Goal: Task Accomplishment & Management: Use online tool/utility

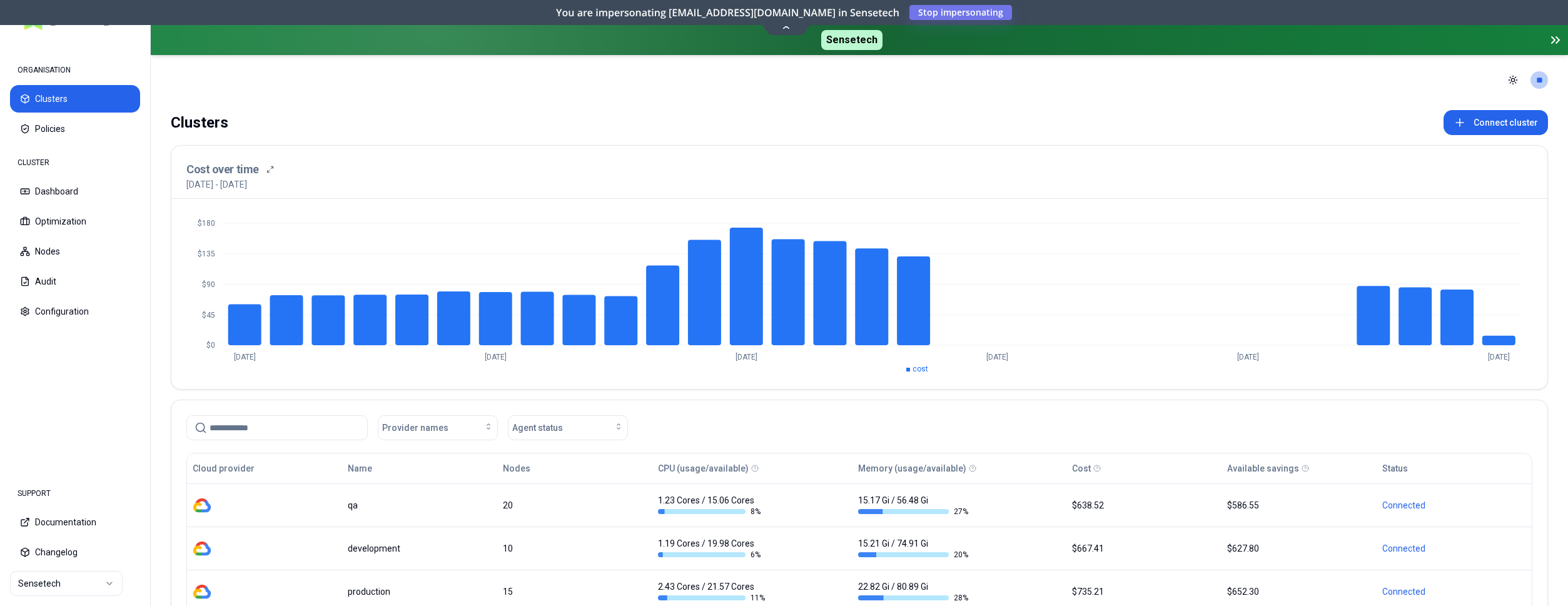
scroll to position [127, 0]
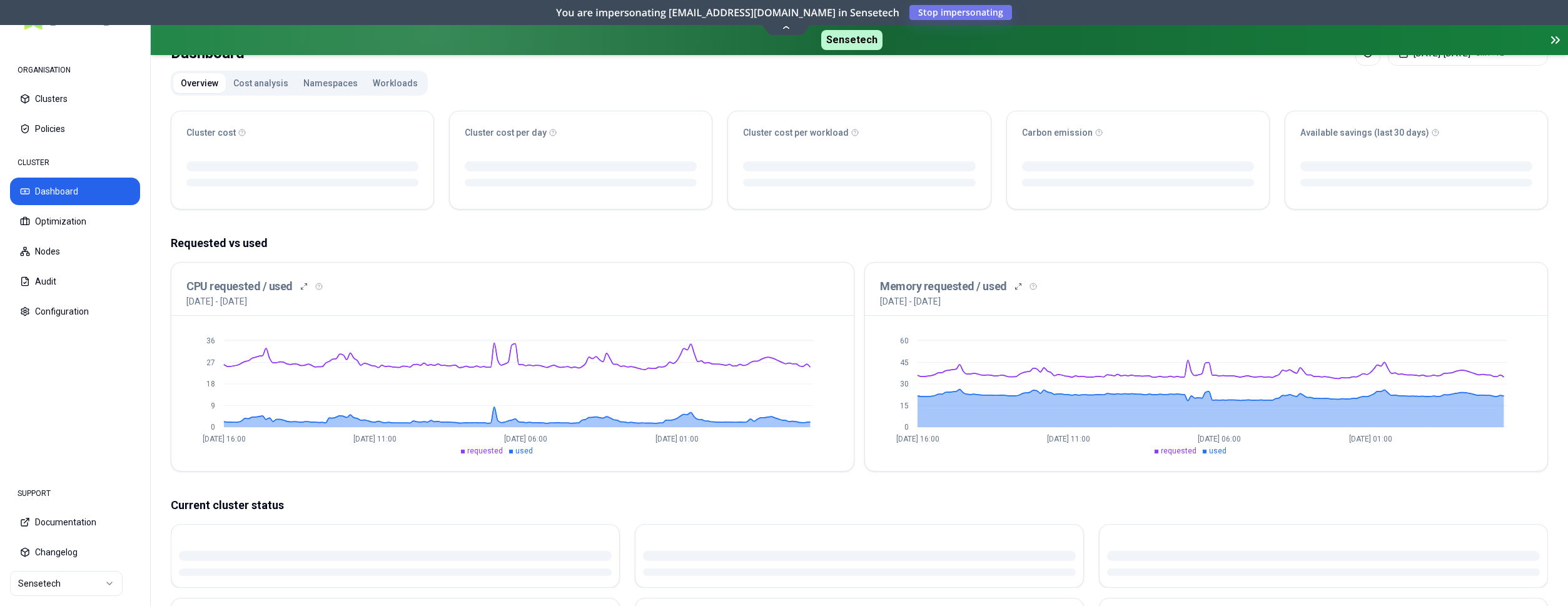
scroll to position [319, 0]
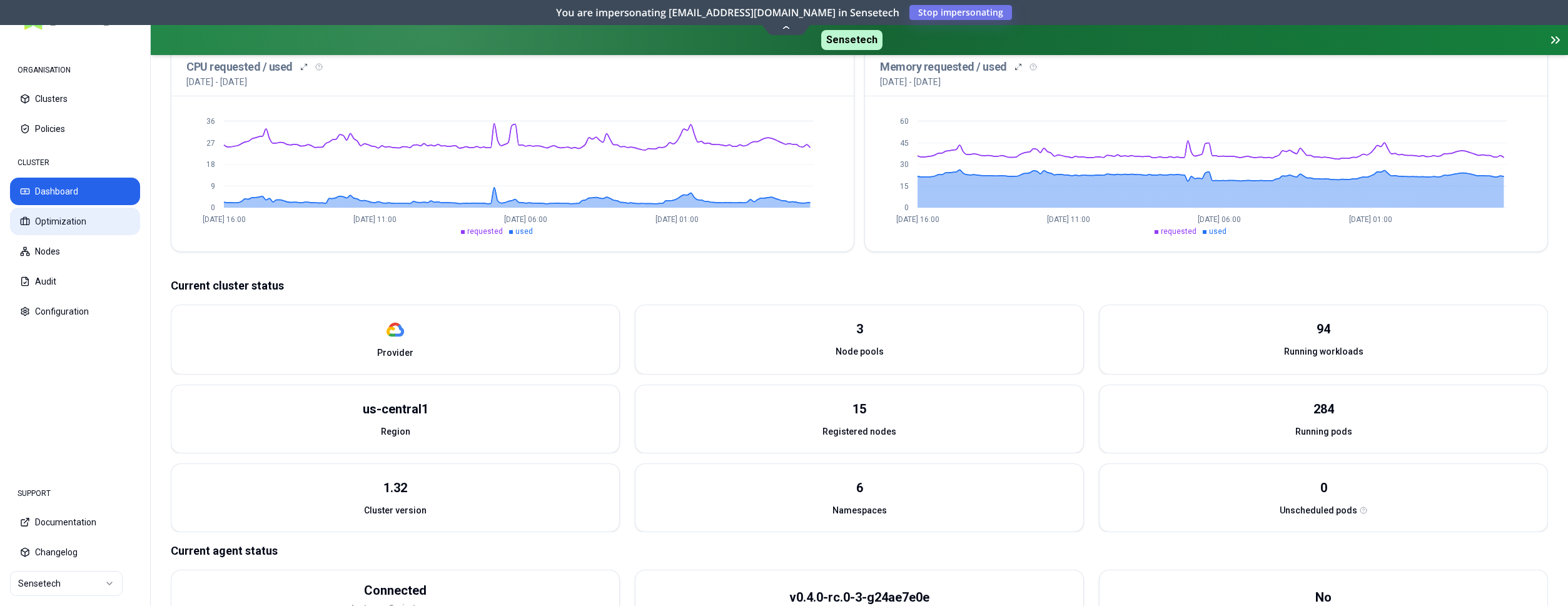
click at [59, 222] on button "Optimization" at bounding box center [75, 221] width 130 height 28
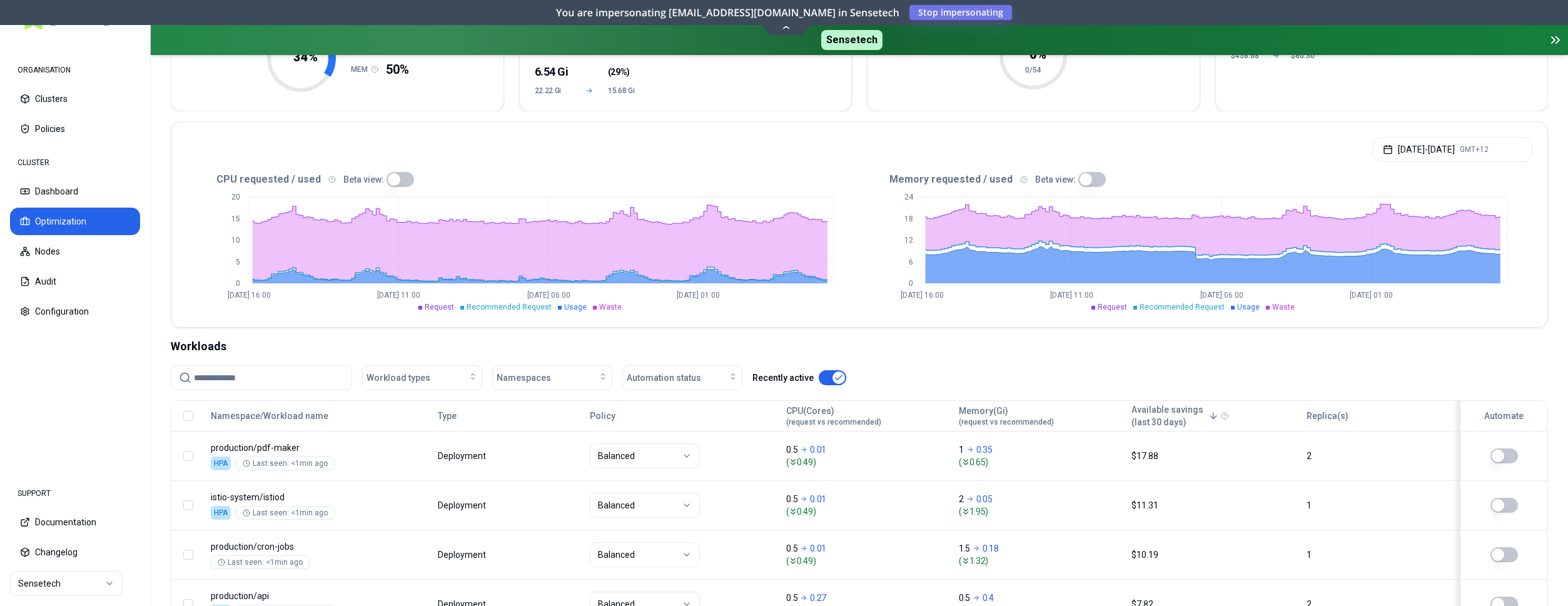
scroll to position [319, 0]
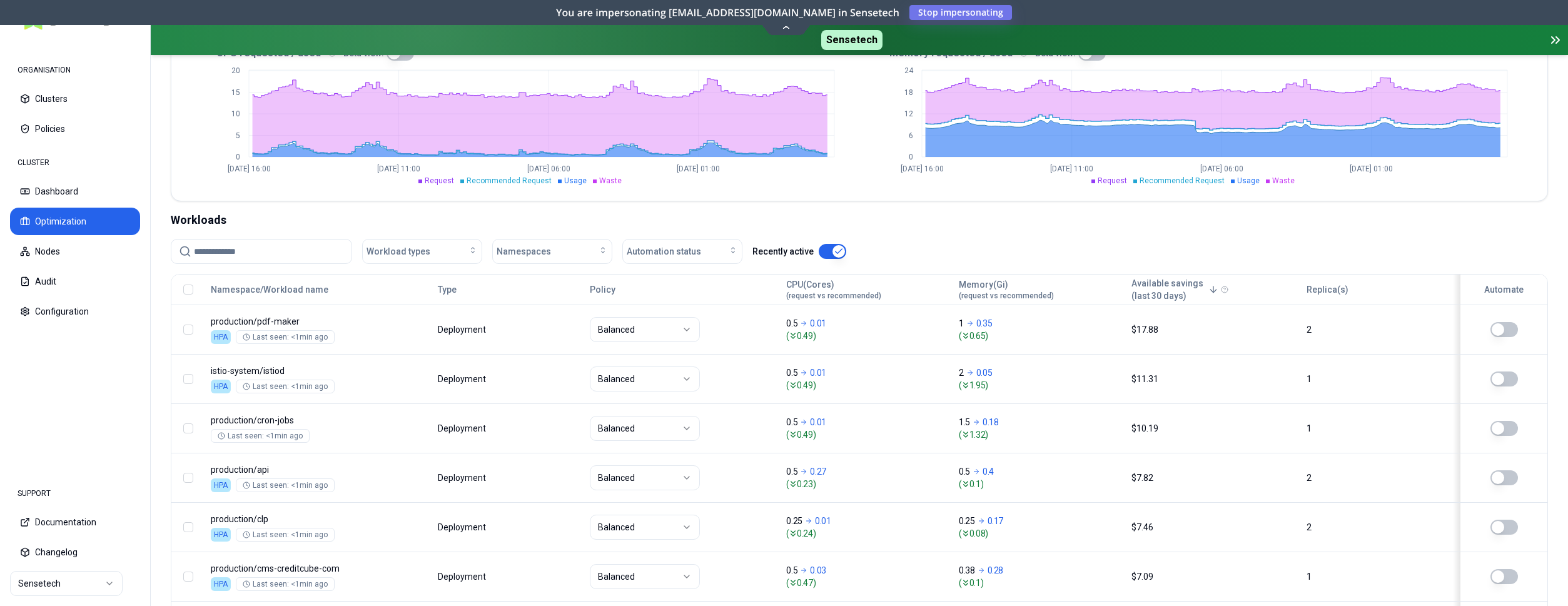
click at [287, 253] on input at bounding box center [269, 252] width 150 height 24
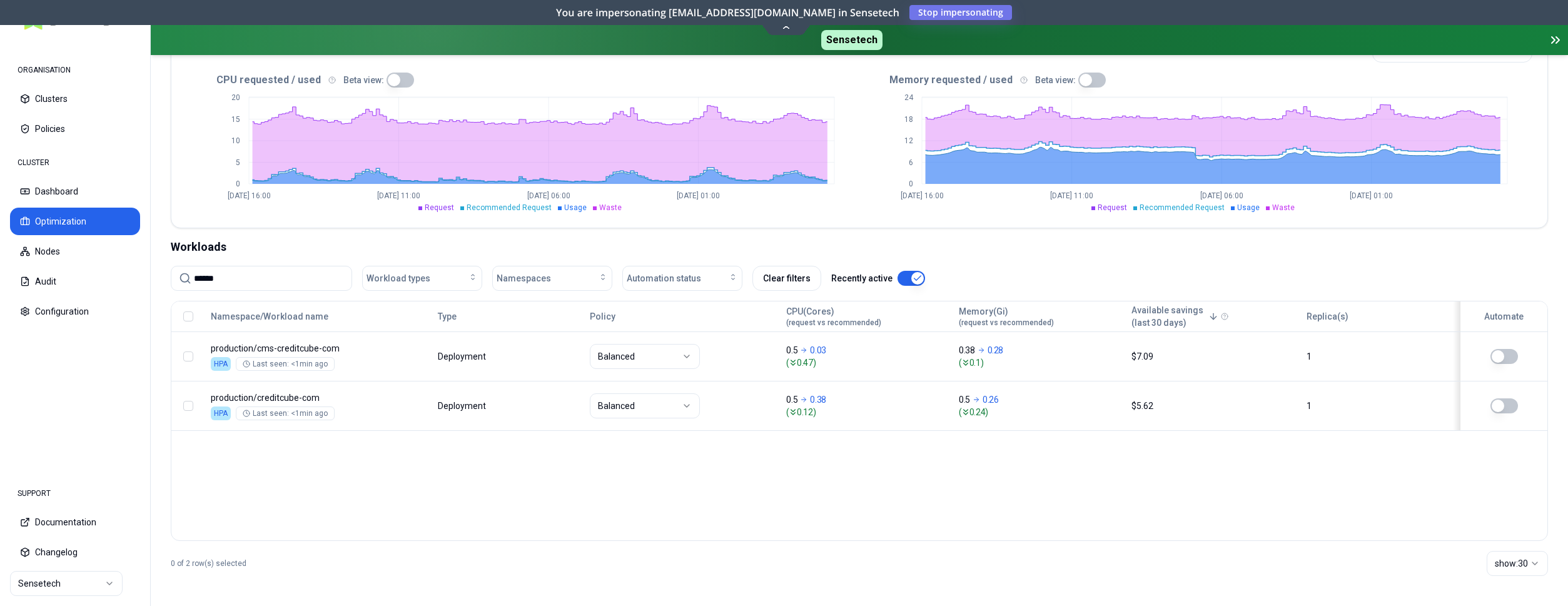
scroll to position [292, 0]
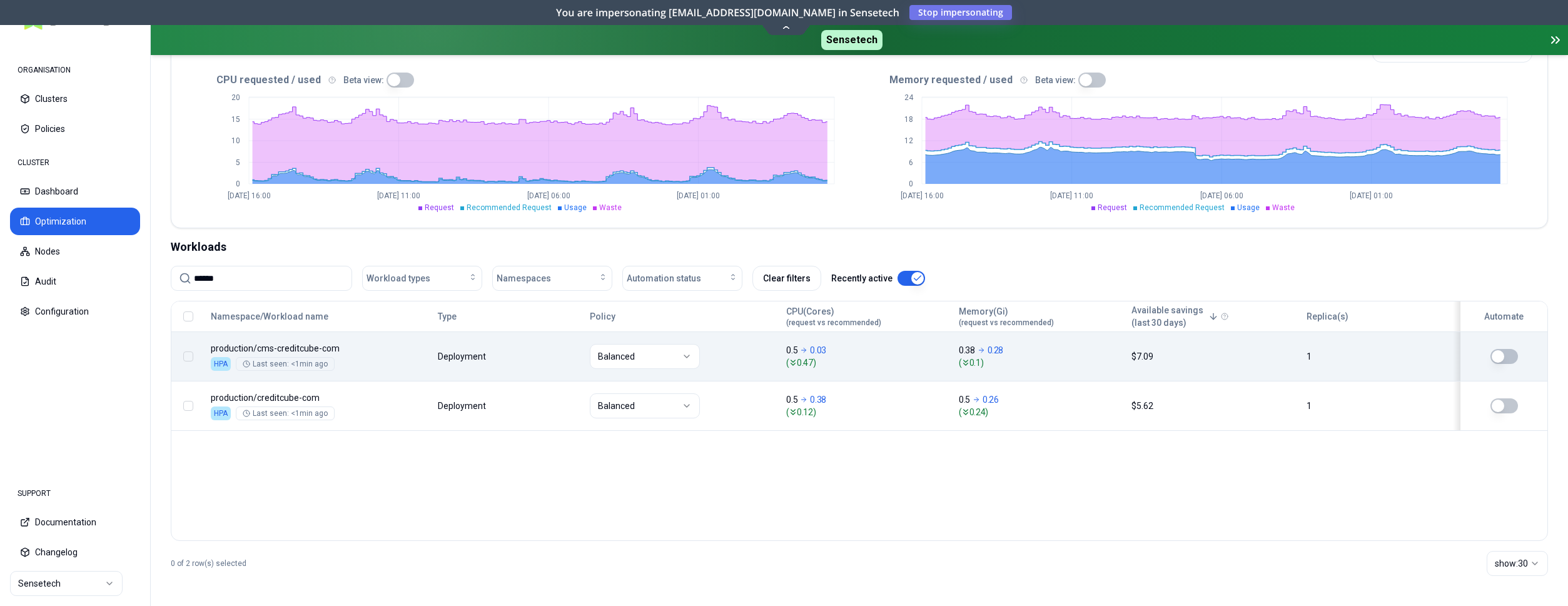
type input "******"
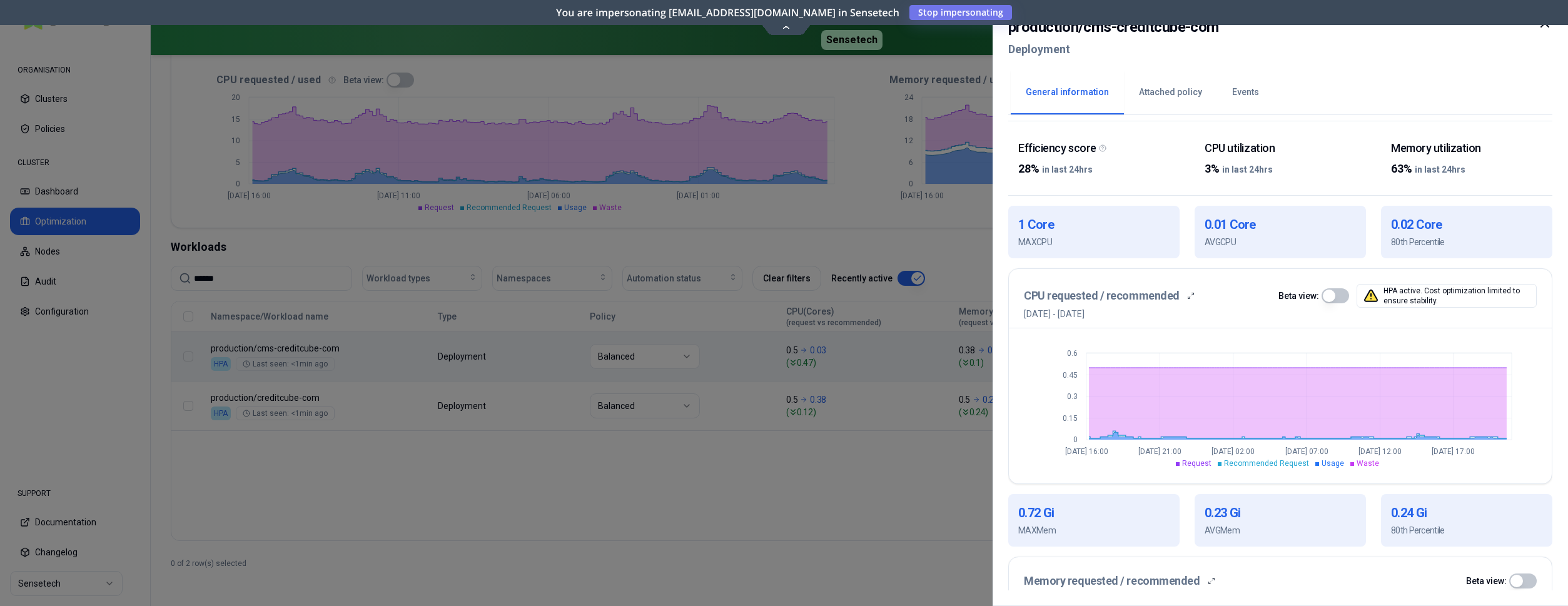
scroll to position [192, 0]
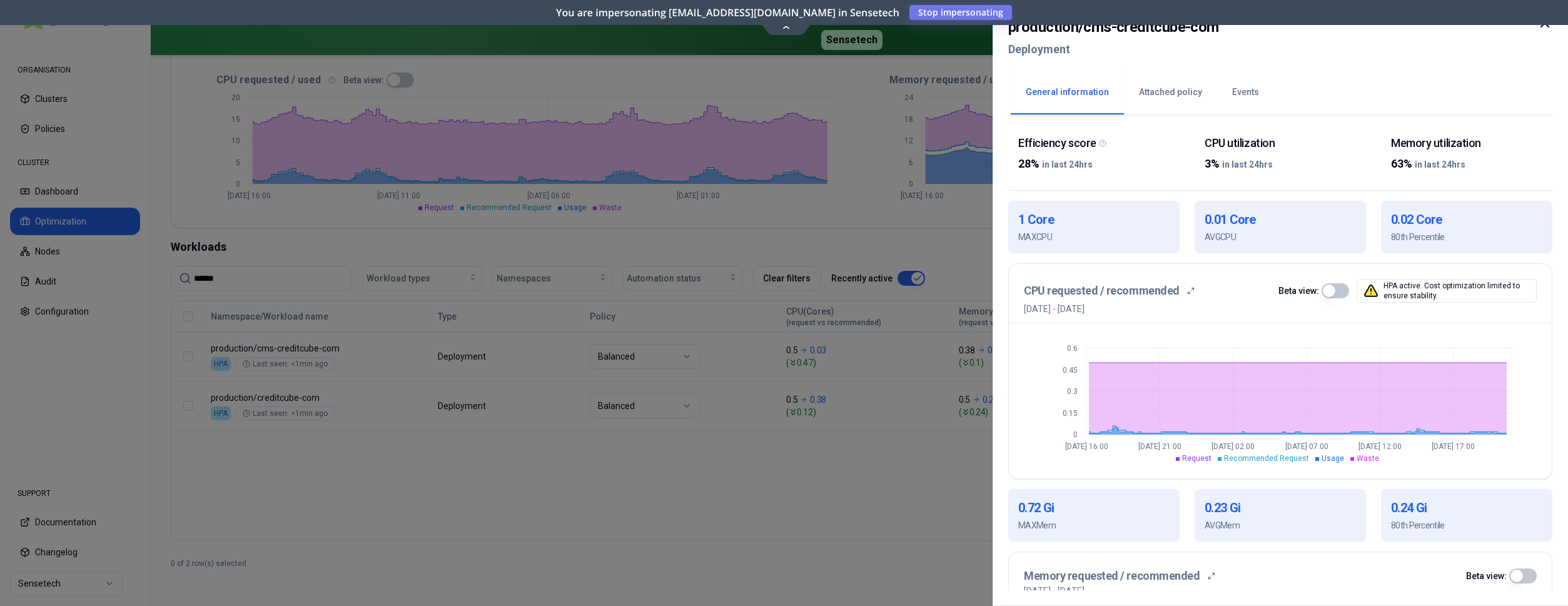
click at [854, 211] on div at bounding box center [784, 303] width 1568 height 606
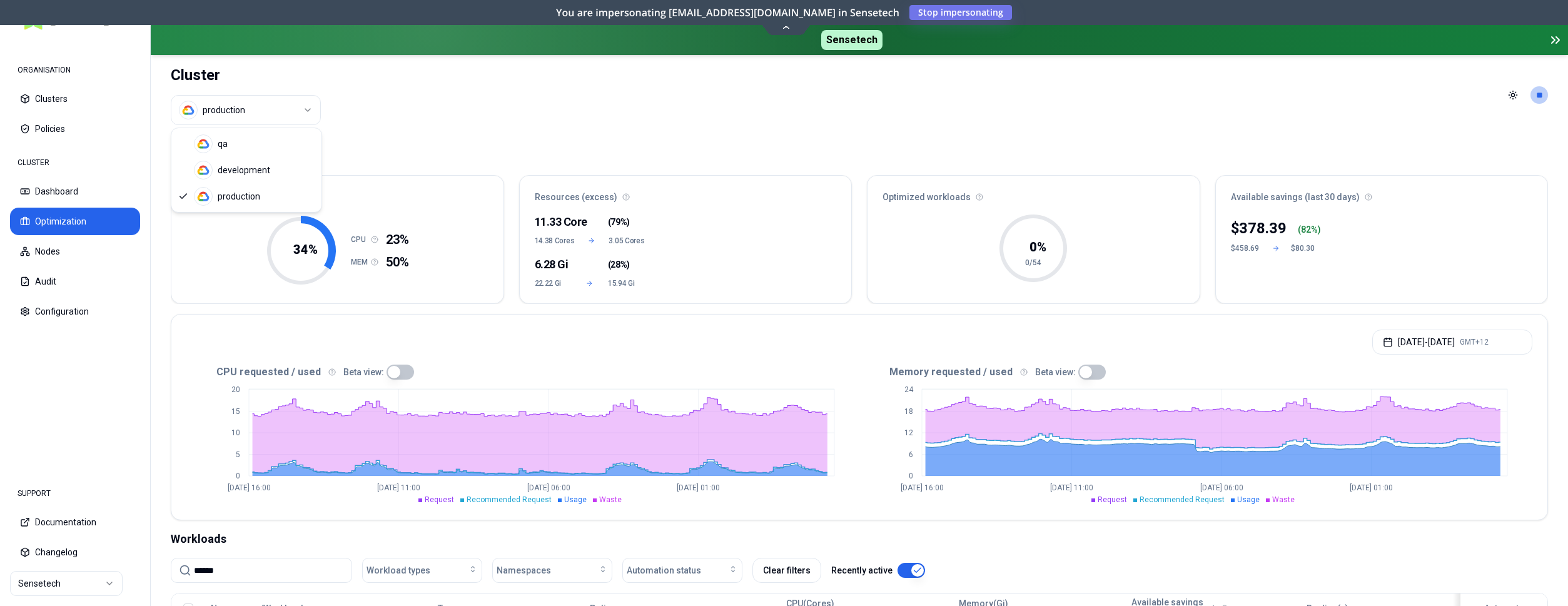
click at [245, 110] on html "ORGANISATION Clusters Policies CLUSTER Dashboard Optimization Nodes Audit Confi…" at bounding box center [784, 303] width 1568 height 606
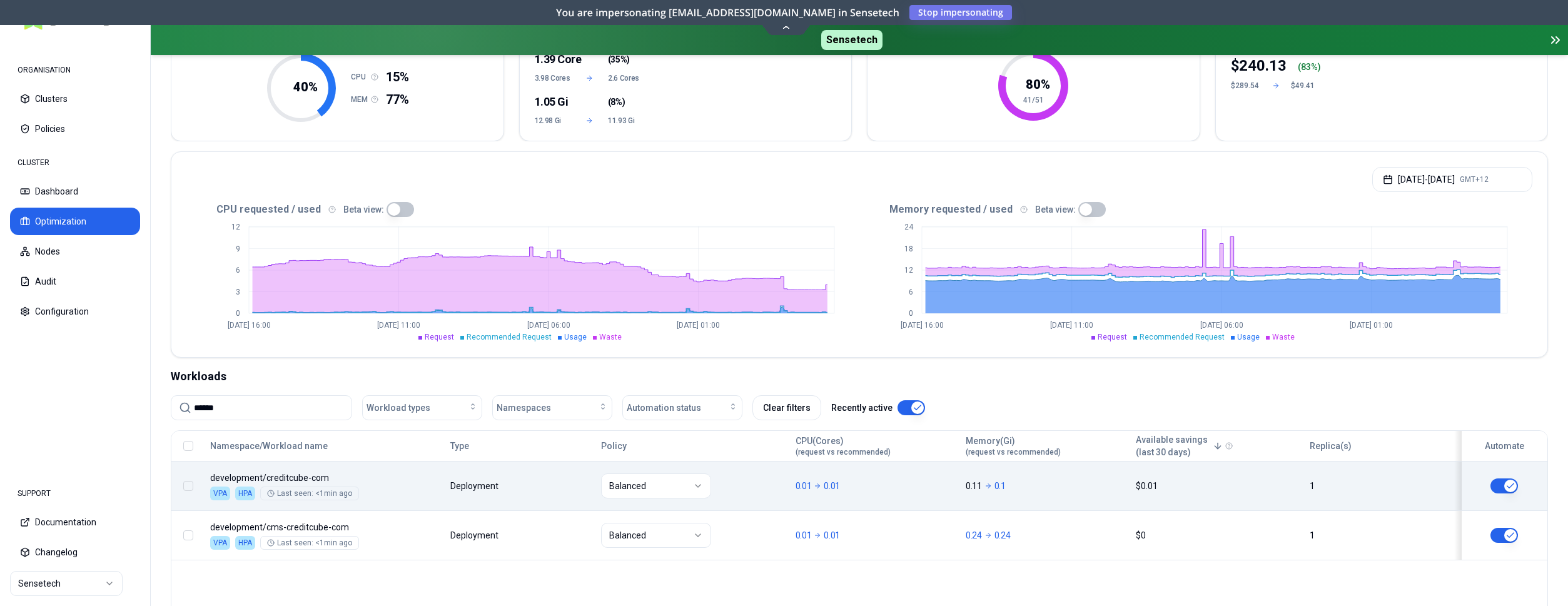
scroll to position [192, 0]
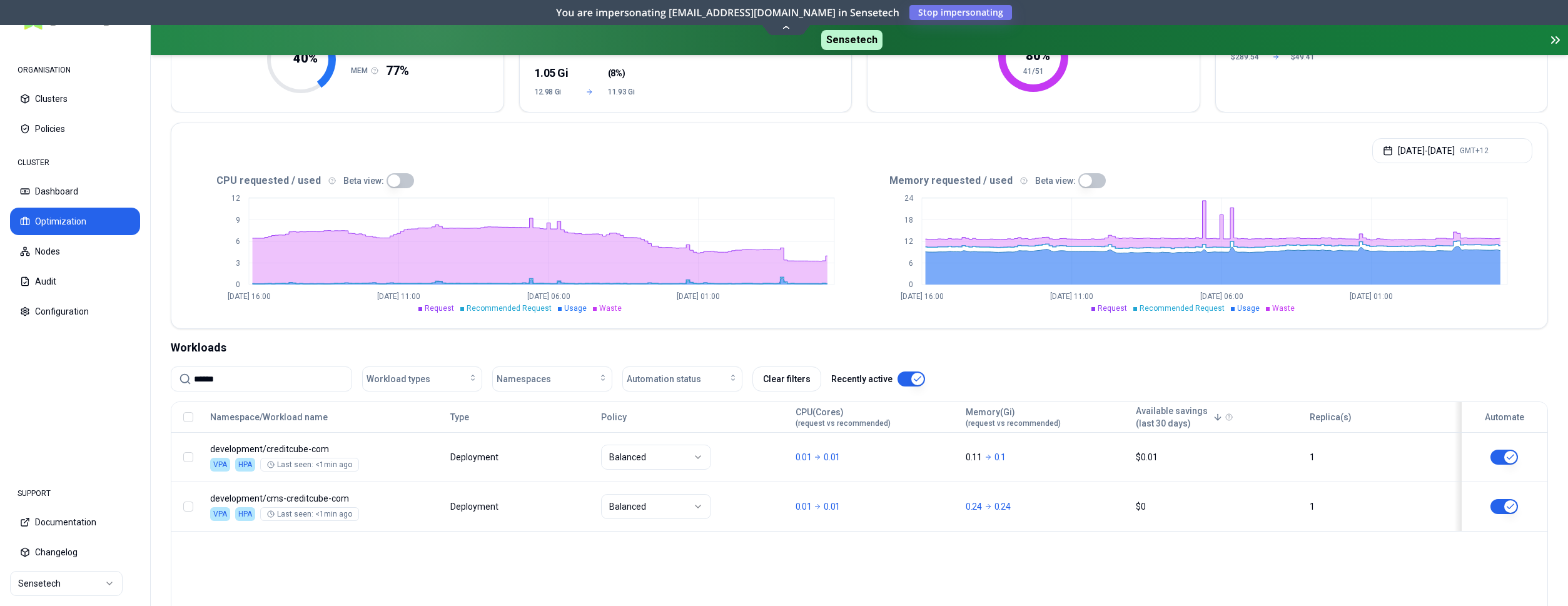
drag, startPoint x: 265, startPoint y: 376, endPoint x: 130, endPoint y: 370, distance: 135.1
click at [194, 369] on input "******" at bounding box center [269, 379] width 150 height 24
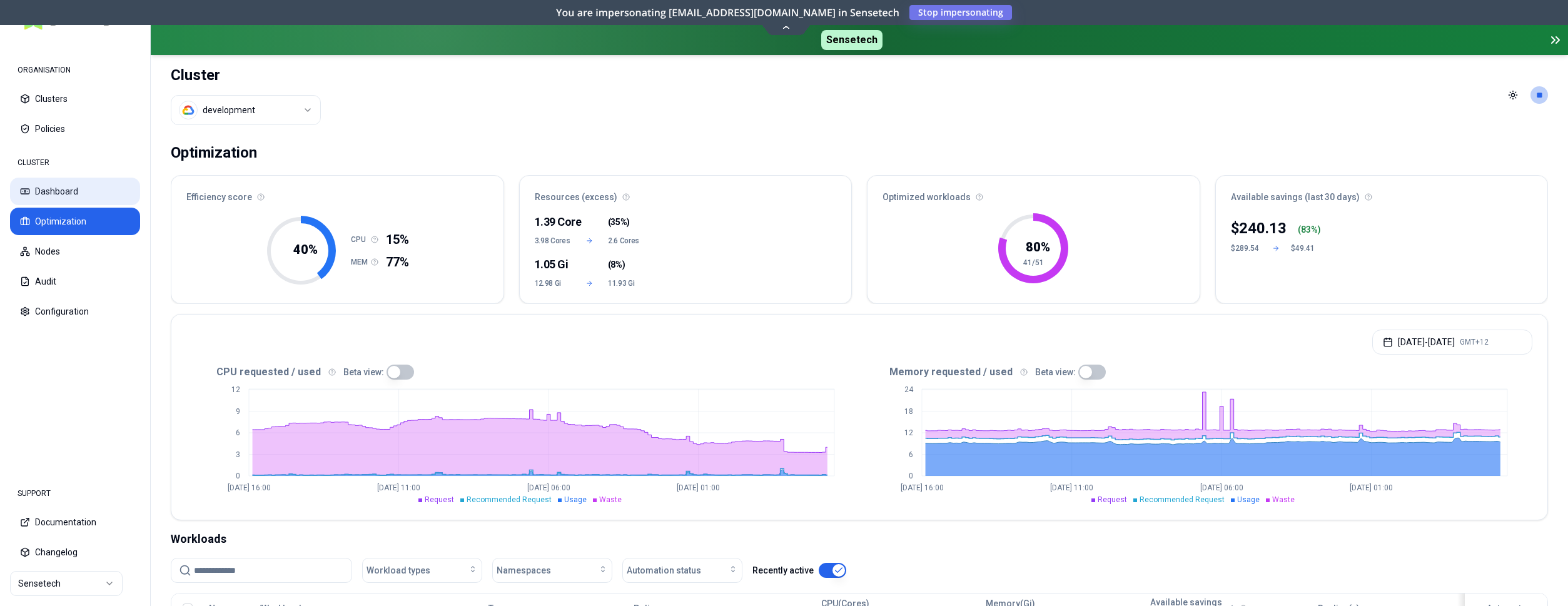
drag, startPoint x: 58, startPoint y: 190, endPoint x: 66, endPoint y: 190, distance: 8.0
click at [58, 190] on button "Dashboard" at bounding box center [75, 192] width 130 height 28
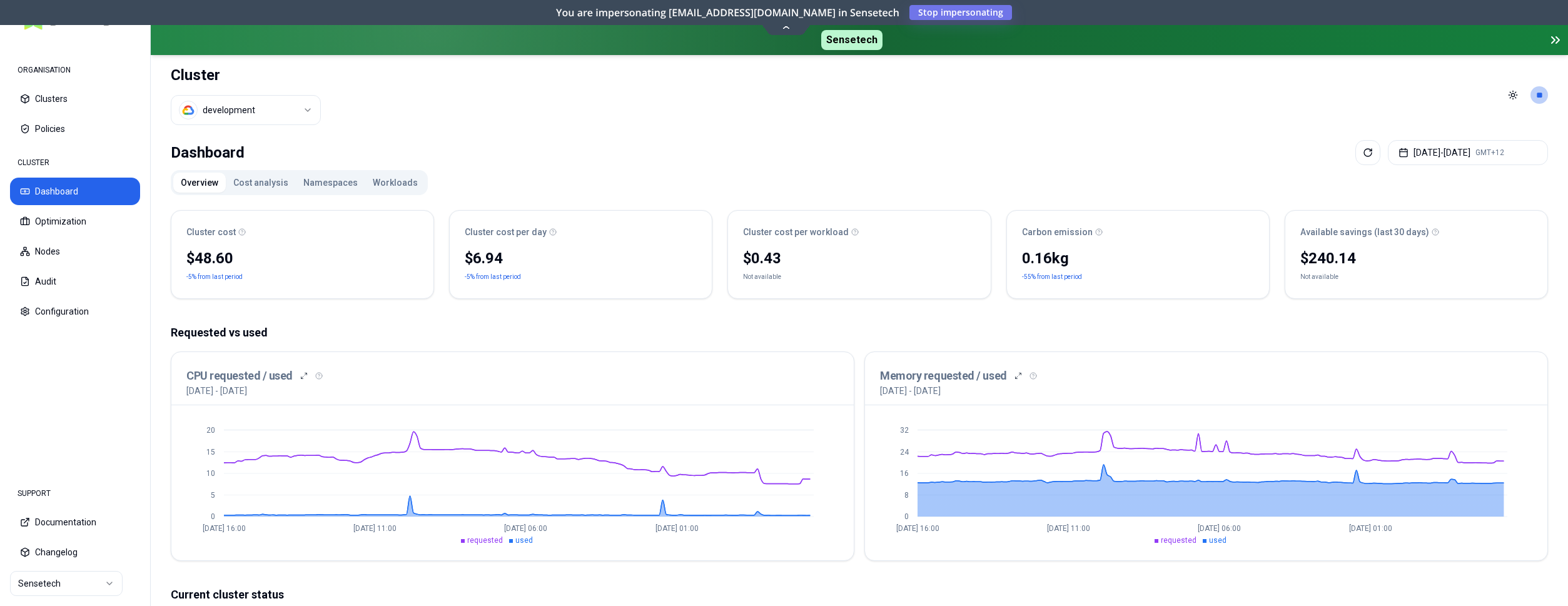
click at [106, 581] on html "ORGANISATION Clusters Policies CLUSTER Dashboard Optimization Nodes Audit Confi…" at bounding box center [784, 303] width 1568 height 606
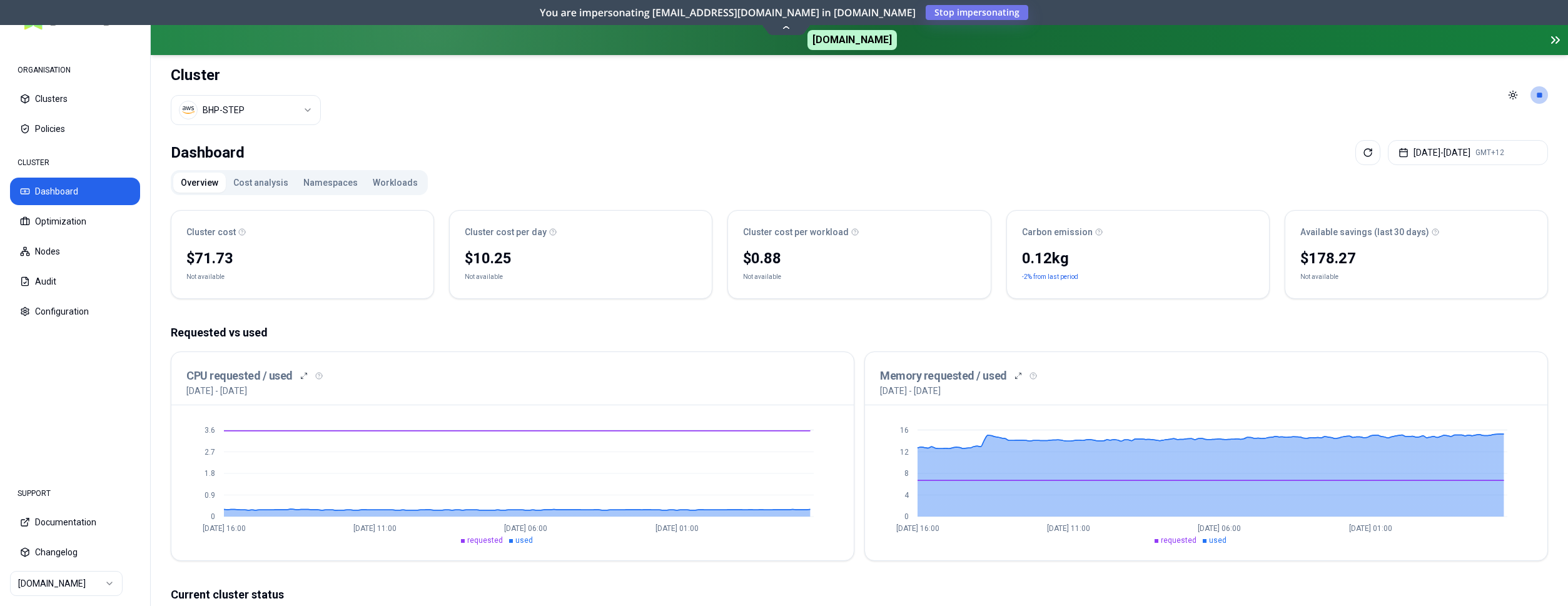
click at [258, 110] on html "ORGANISATION Clusters Policies CLUSTER Dashboard Optimization Nodes Audit Confi…" at bounding box center [784, 303] width 1568 height 606
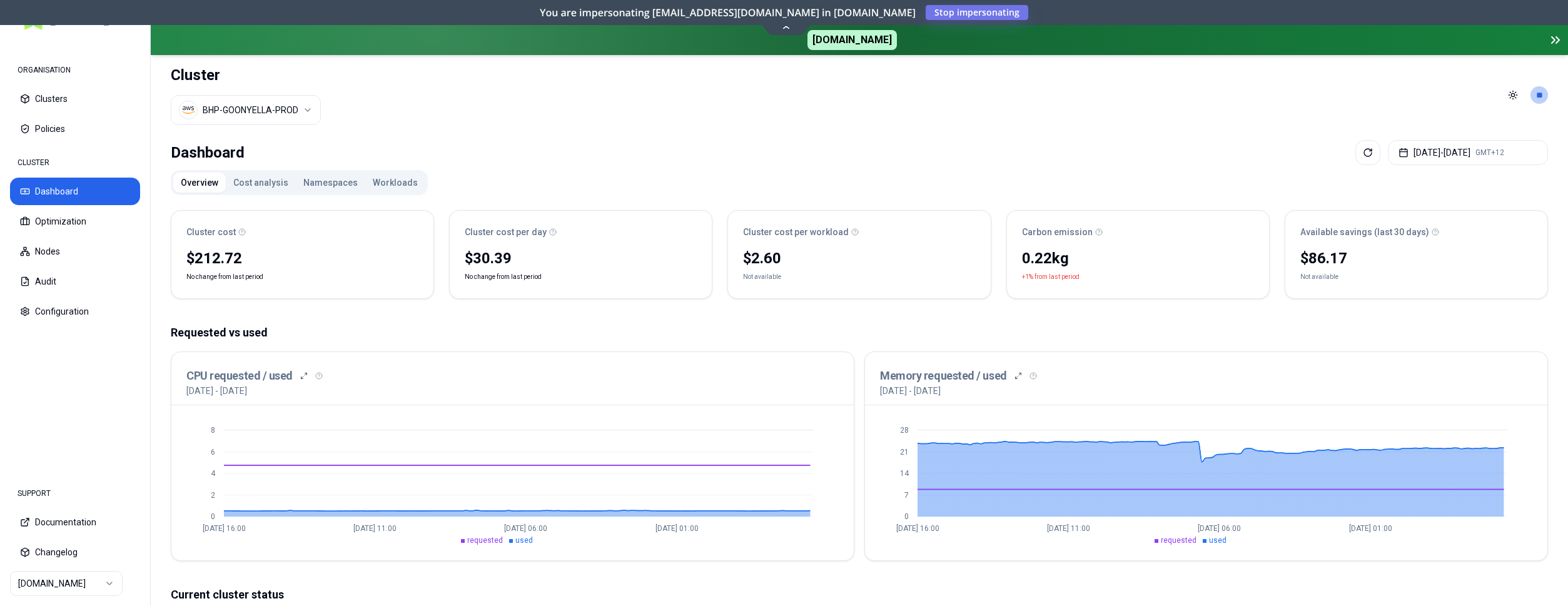
click at [303, 117] on html "ORGANISATION Clusters Policies CLUSTER Dashboard Optimization Nodes Audit Confi…" at bounding box center [784, 303] width 1568 height 606
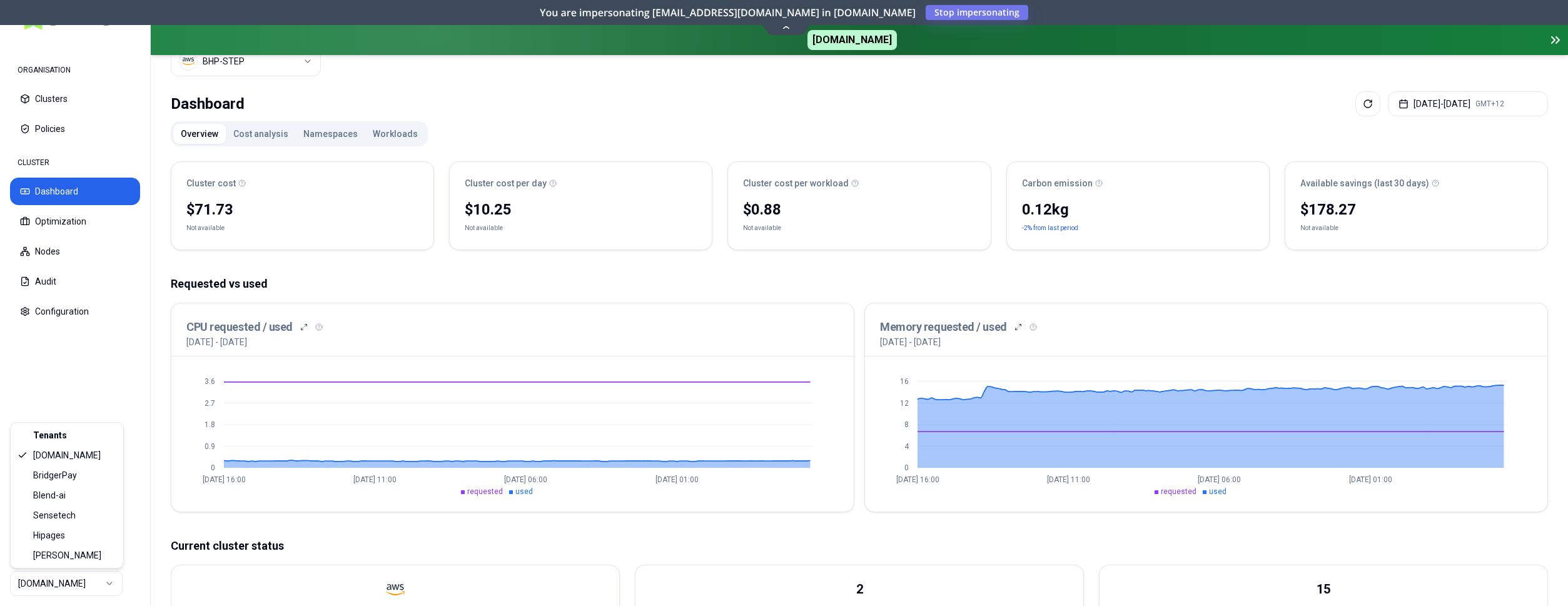
scroll to position [49, 0]
click at [91, 584] on html "ORGANISATION Clusters Policies CLUSTER Dashboard Optimization Nodes Audit Confi…" at bounding box center [784, 303] width 1568 height 606
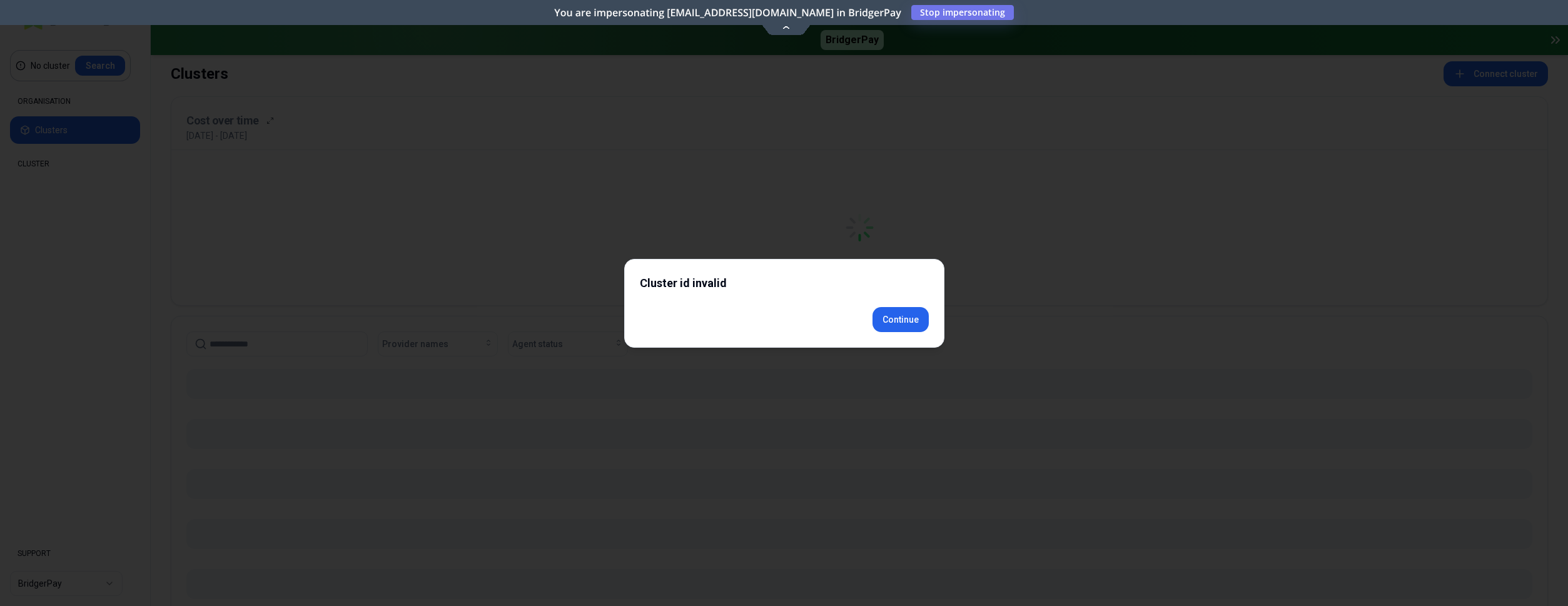
click at [922, 339] on div "Cluster id invalid Continue" at bounding box center [784, 303] width 320 height 89
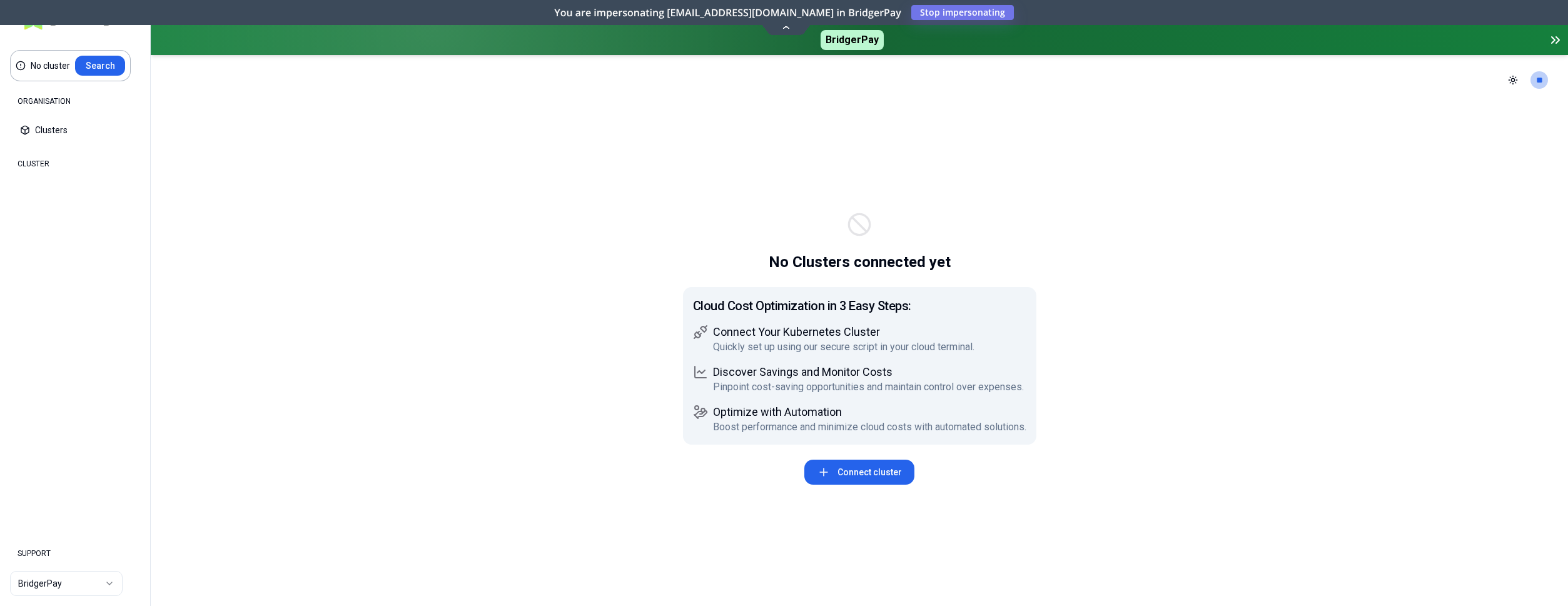
click at [72, 590] on html "No cluster Search ORGANISATION Clusters Policies CLUSTER Dashboard Optimization…" at bounding box center [784, 303] width 1568 height 606
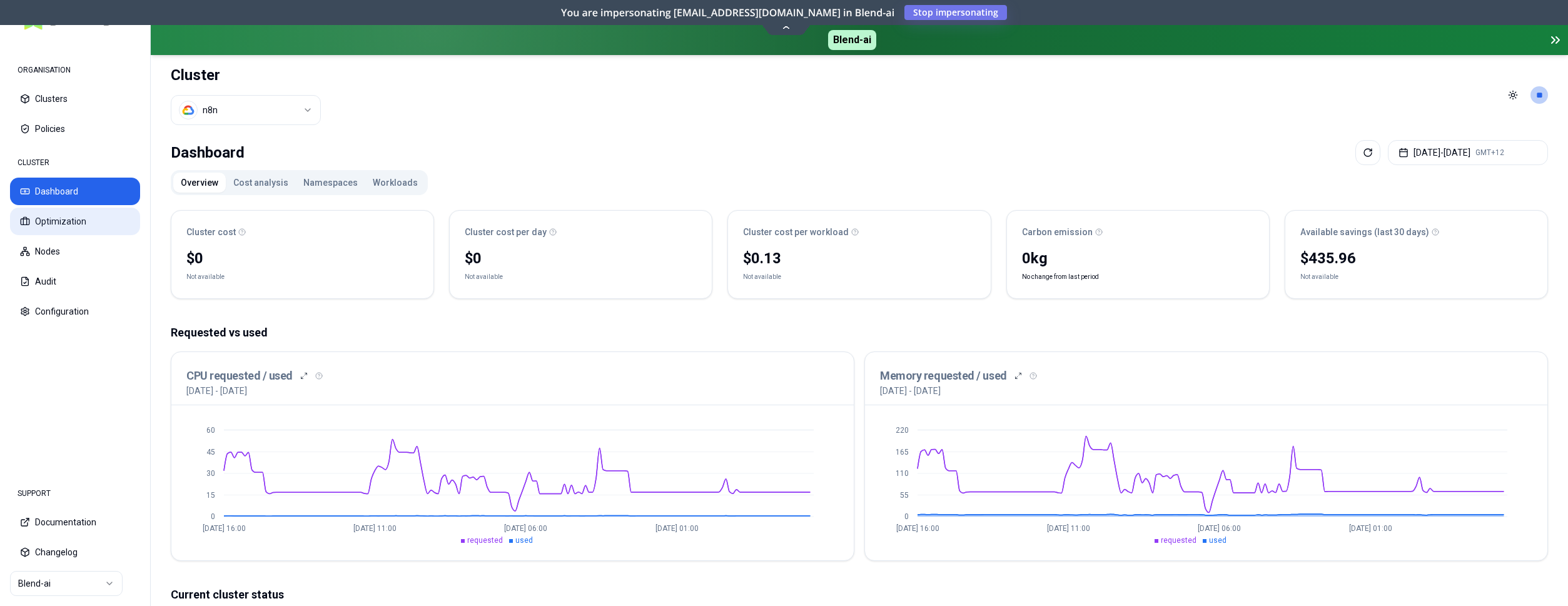
click at [77, 221] on button "Optimization" at bounding box center [75, 221] width 130 height 28
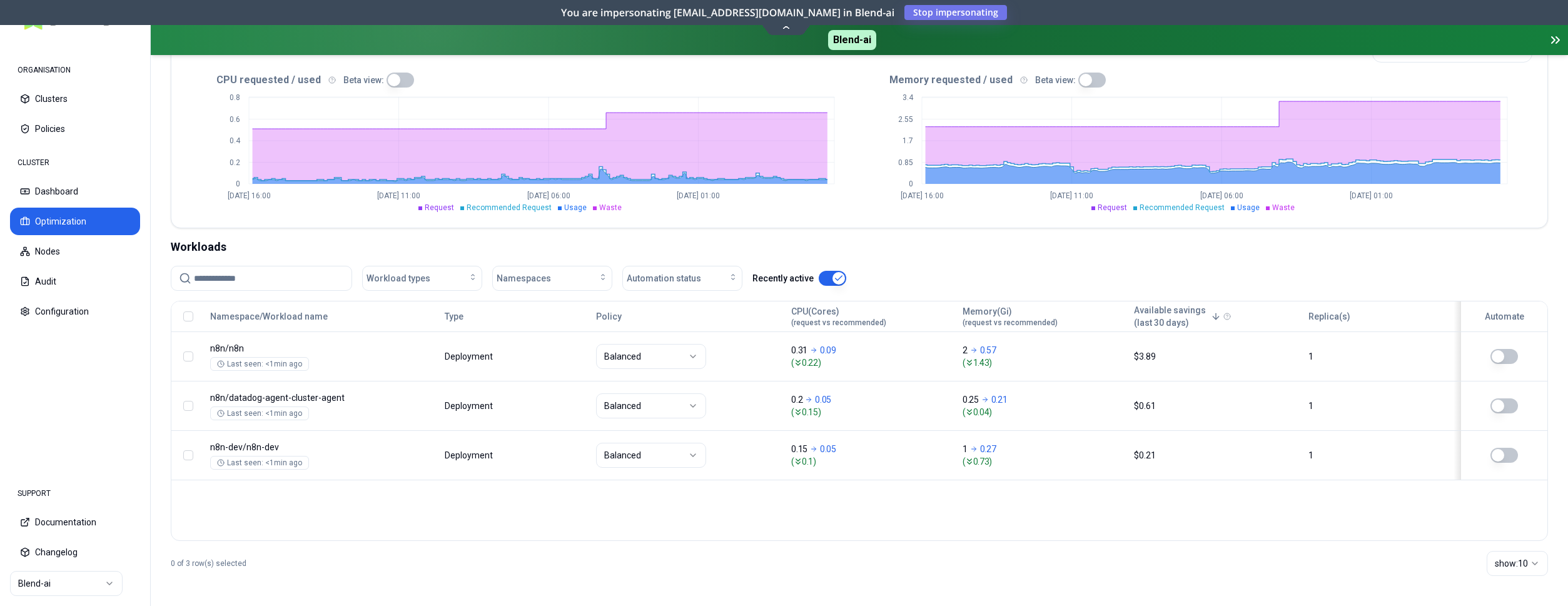
scroll to position [292, 0]
click at [102, 587] on html "ORGANISATION Clusters Policies CLUSTER Dashboard Optimization Nodes Audit Confi…" at bounding box center [784, 303] width 1568 height 606
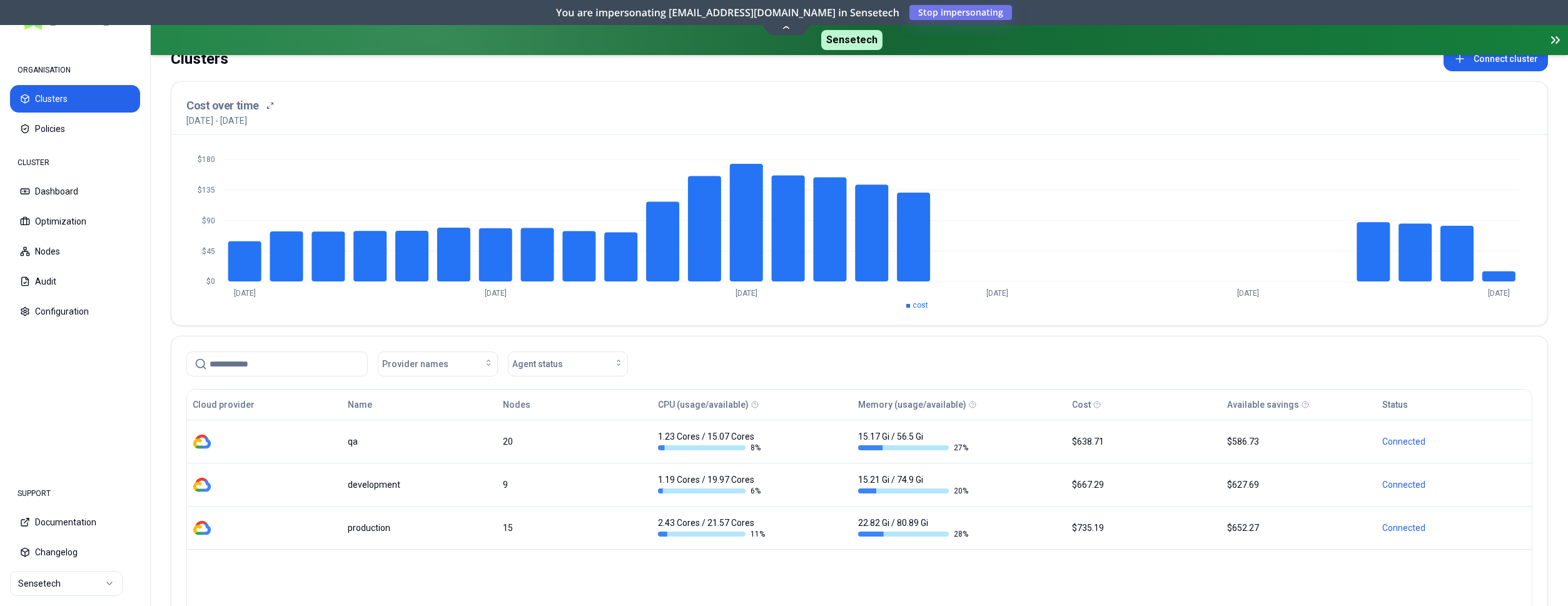
scroll to position [64, 0]
click at [87, 580] on html "ORGANISATION Clusters Policies CLUSTER Dashboard Optimization Nodes Audit Confi…" at bounding box center [784, 303] width 1568 height 606
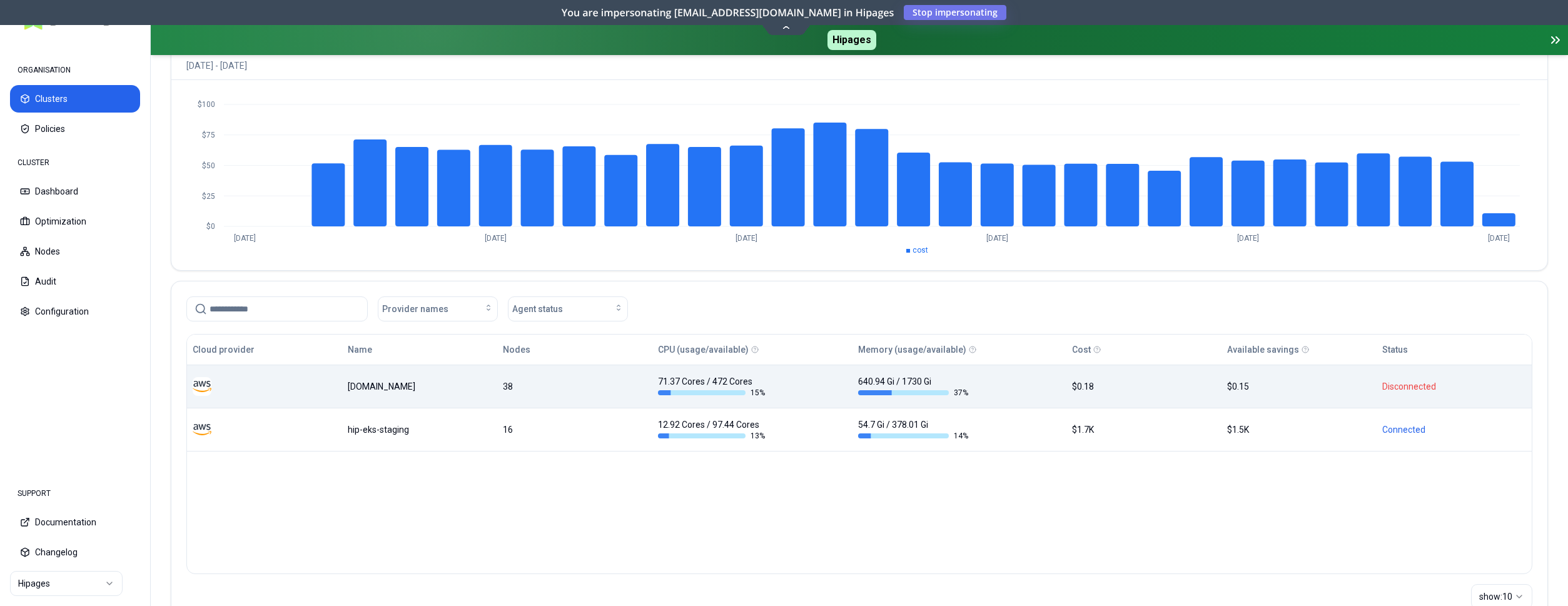
scroll to position [127, 0]
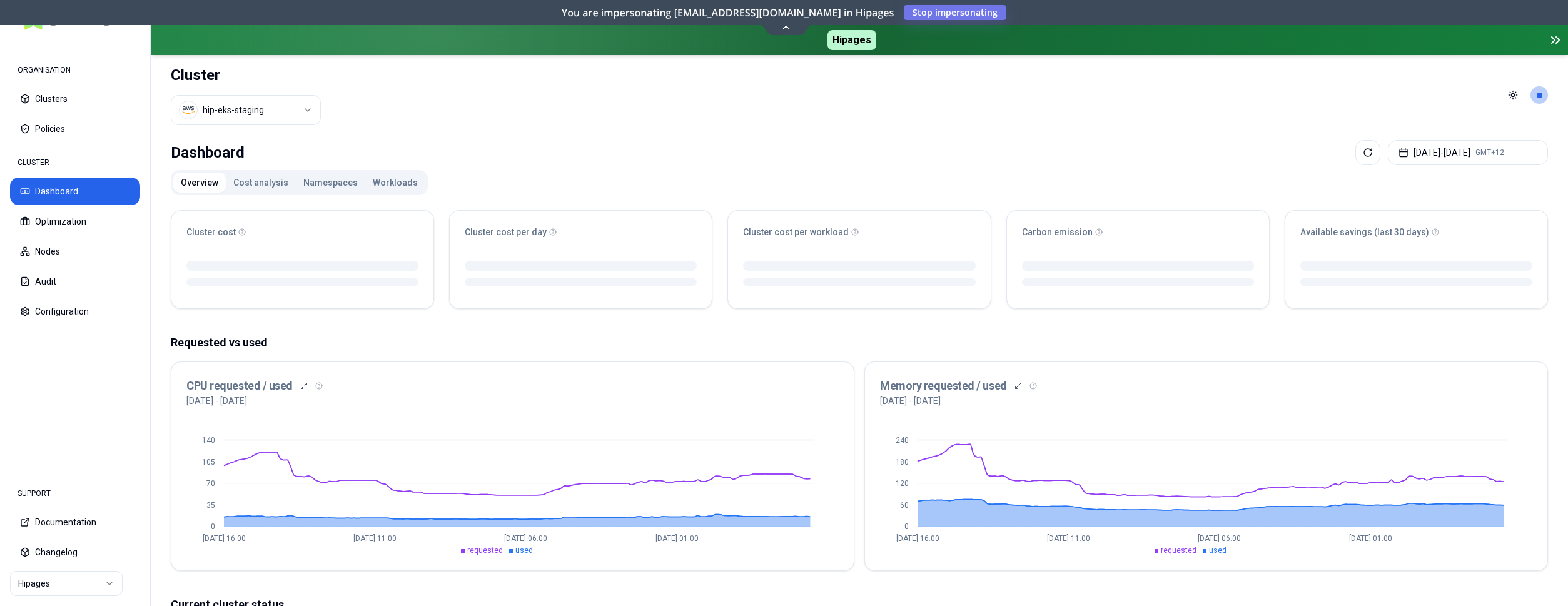
scroll to position [64, 0]
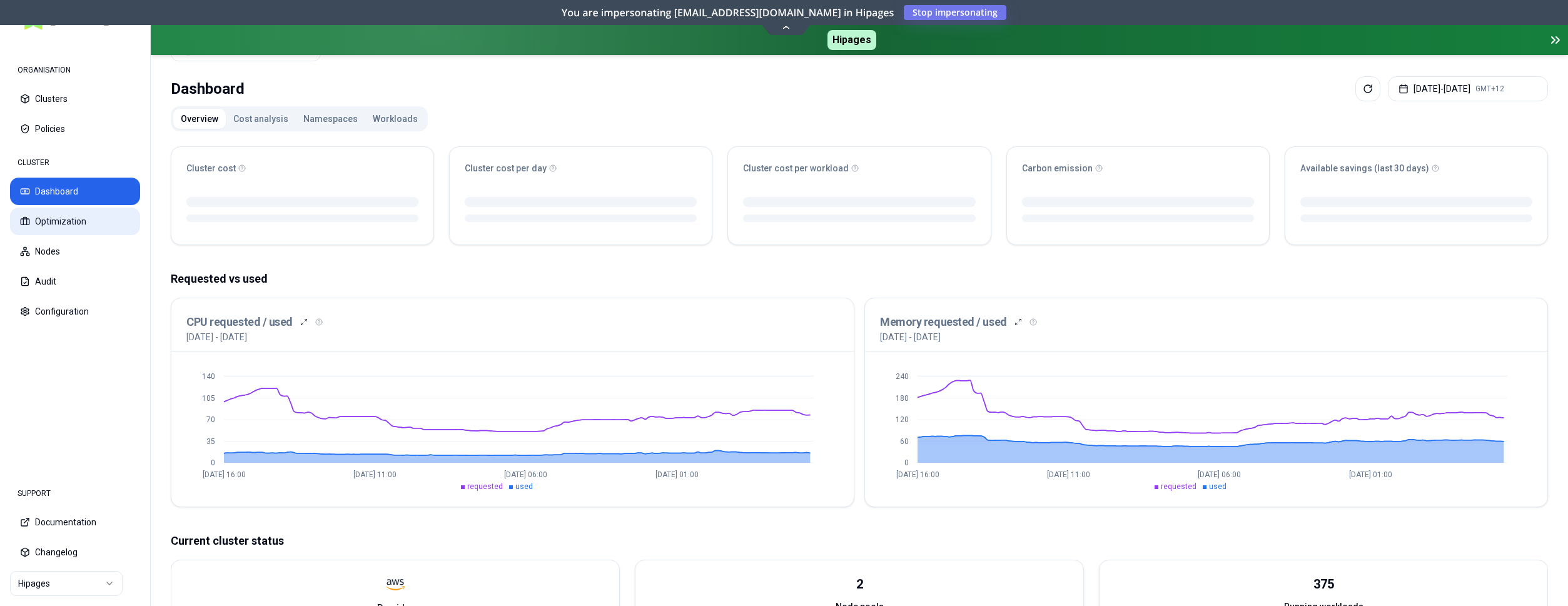
click at [63, 221] on button "Optimization" at bounding box center [75, 221] width 130 height 28
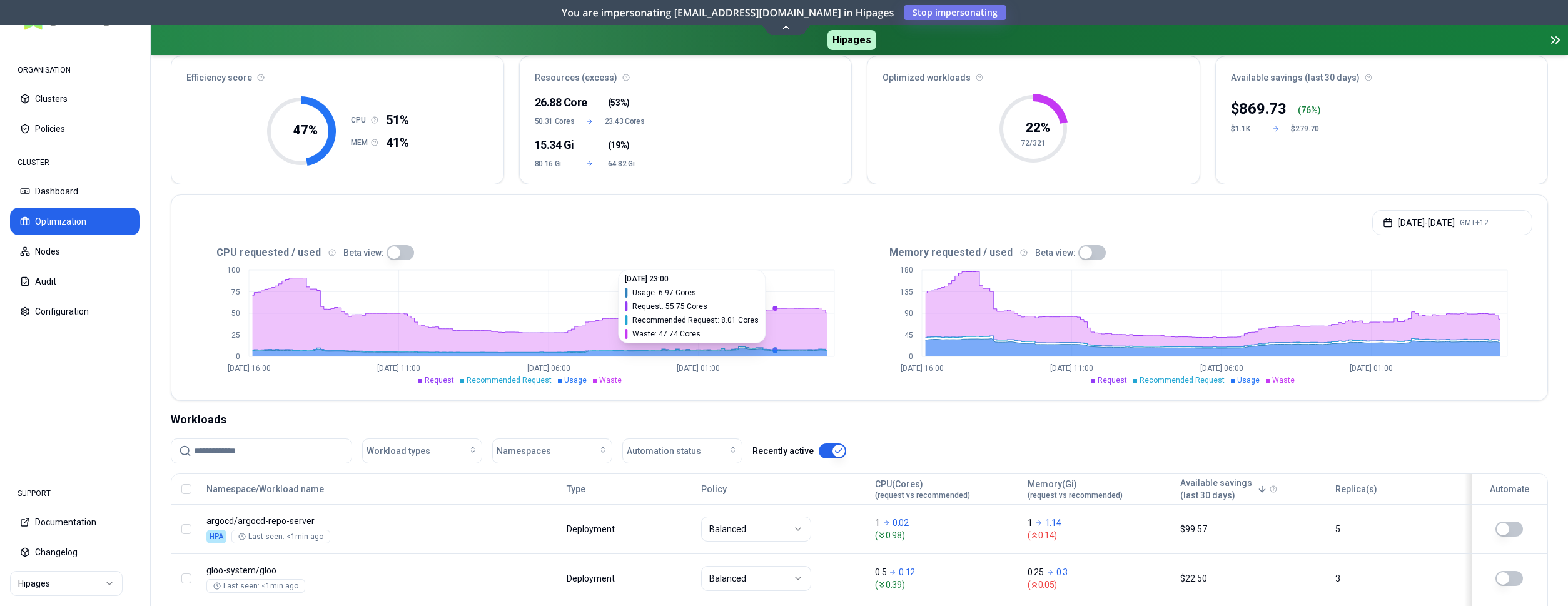
scroll to position [192, 0]
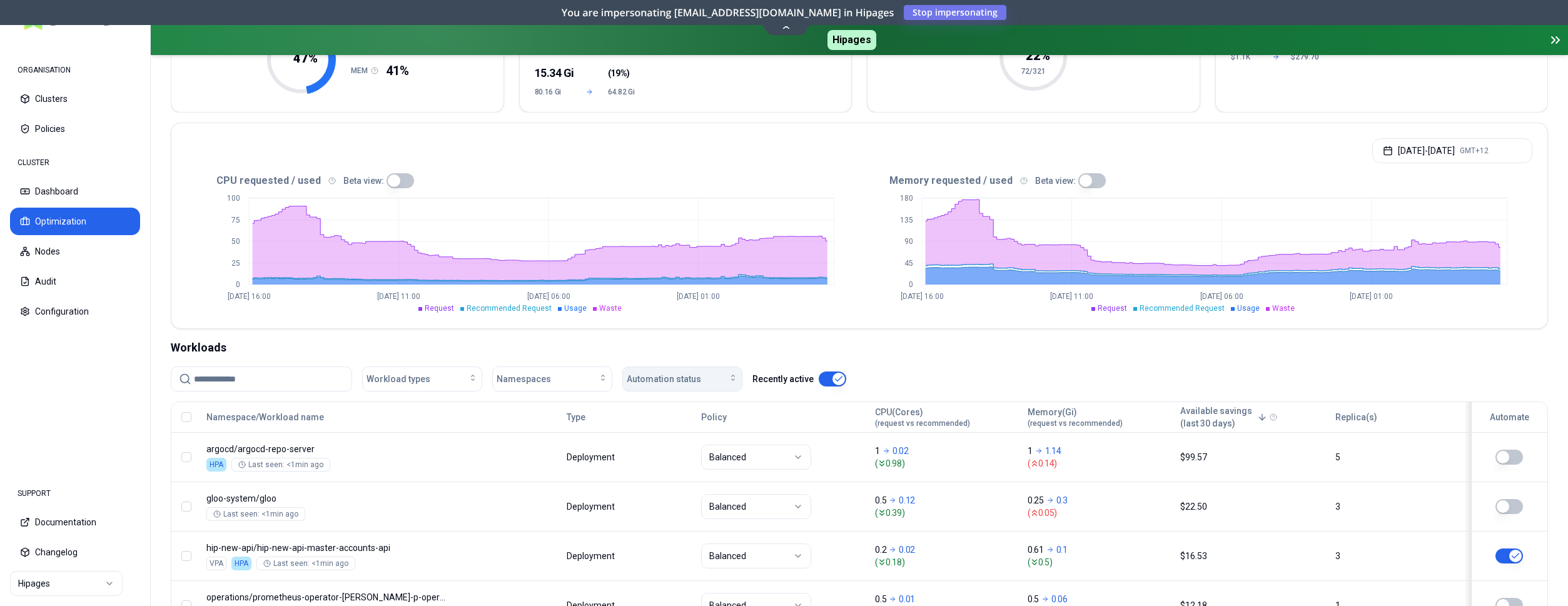
click at [741, 384] on button "Automation status" at bounding box center [682, 379] width 120 height 25
click at [685, 409] on div "on" at bounding box center [685, 407] width 119 height 20
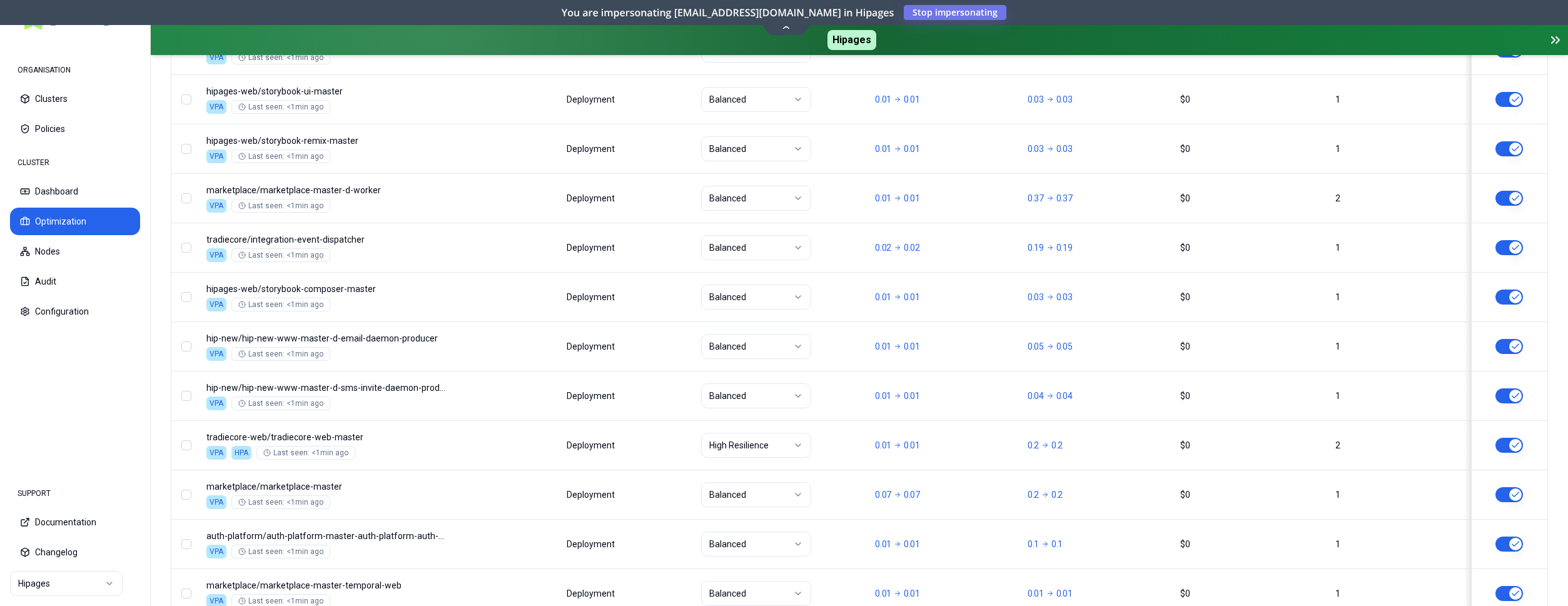
scroll to position [1566, 0]
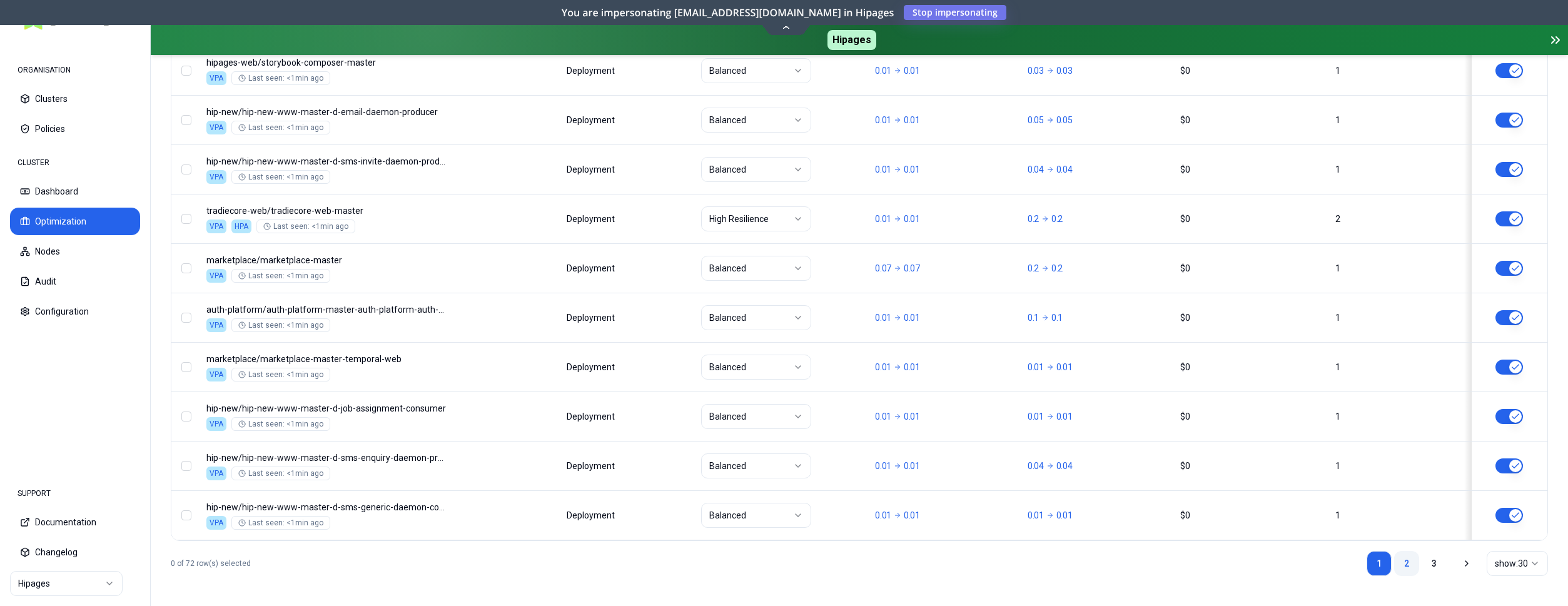
click at [1398, 563] on link "2" at bounding box center [1407, 564] width 25 height 25
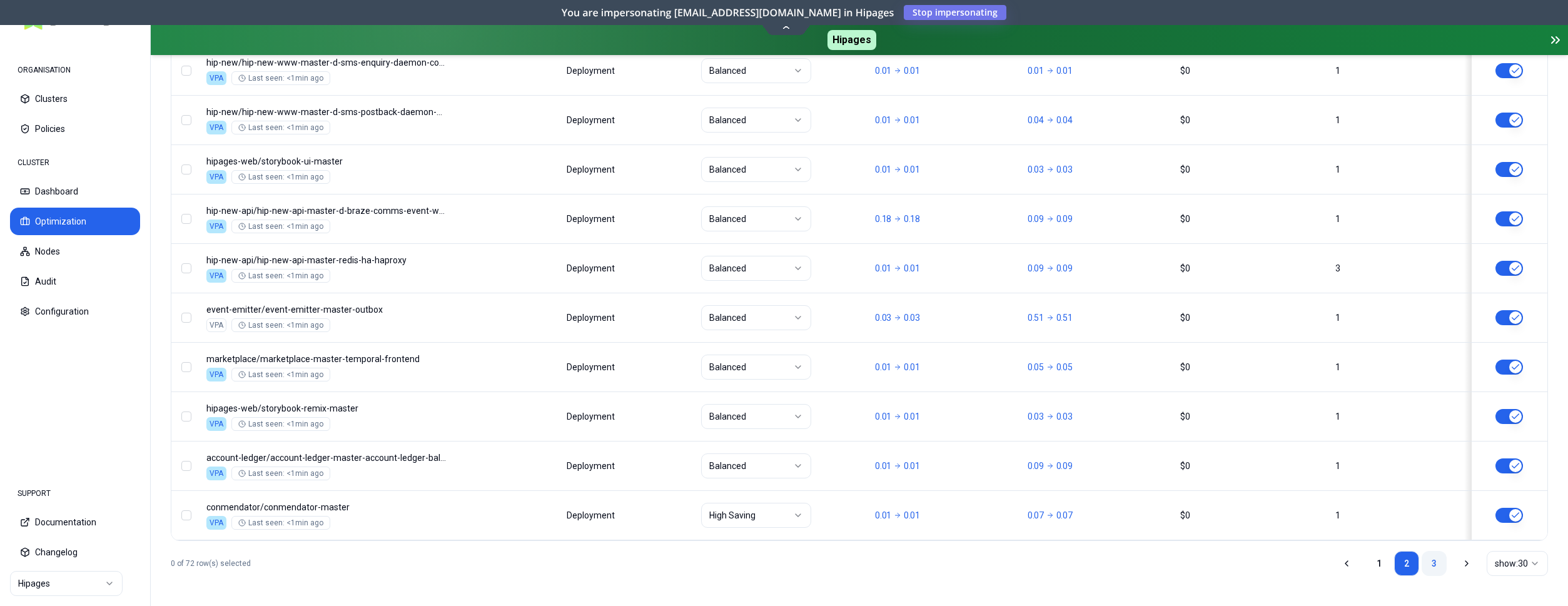
click at [1434, 564] on link "3" at bounding box center [1434, 564] width 25 height 25
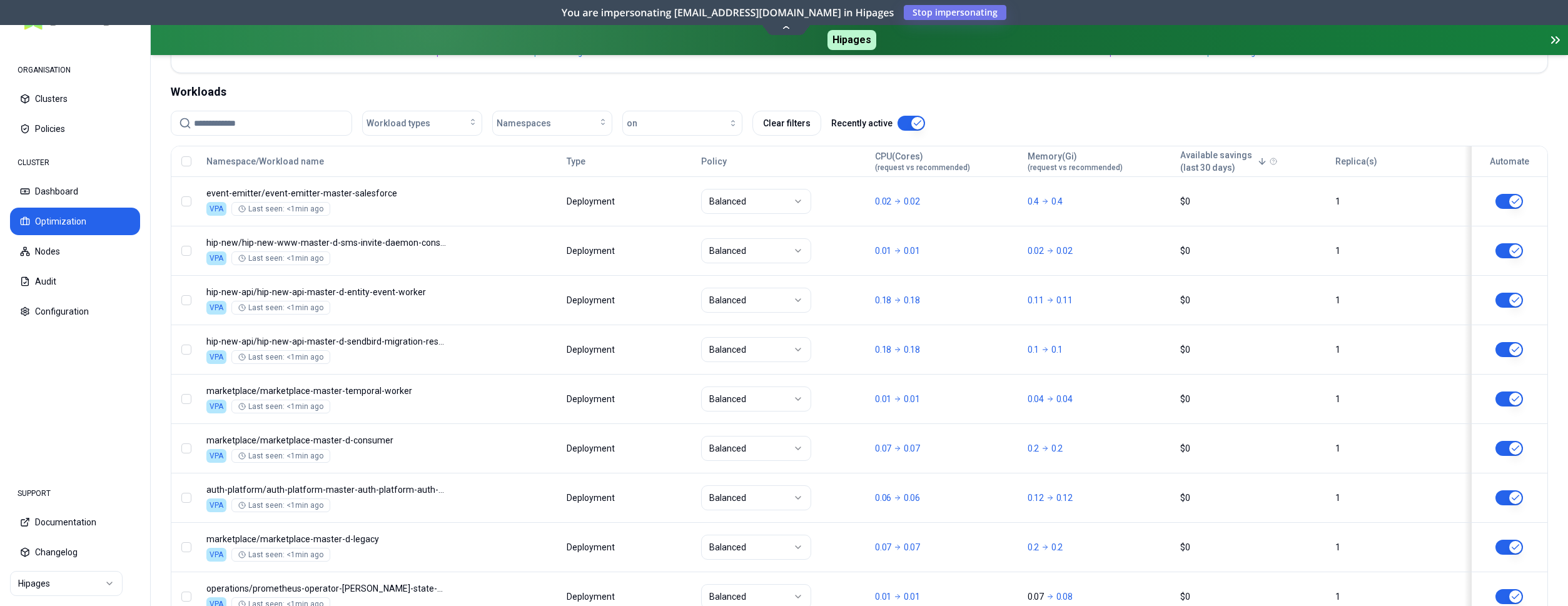
scroll to position [677, 0]
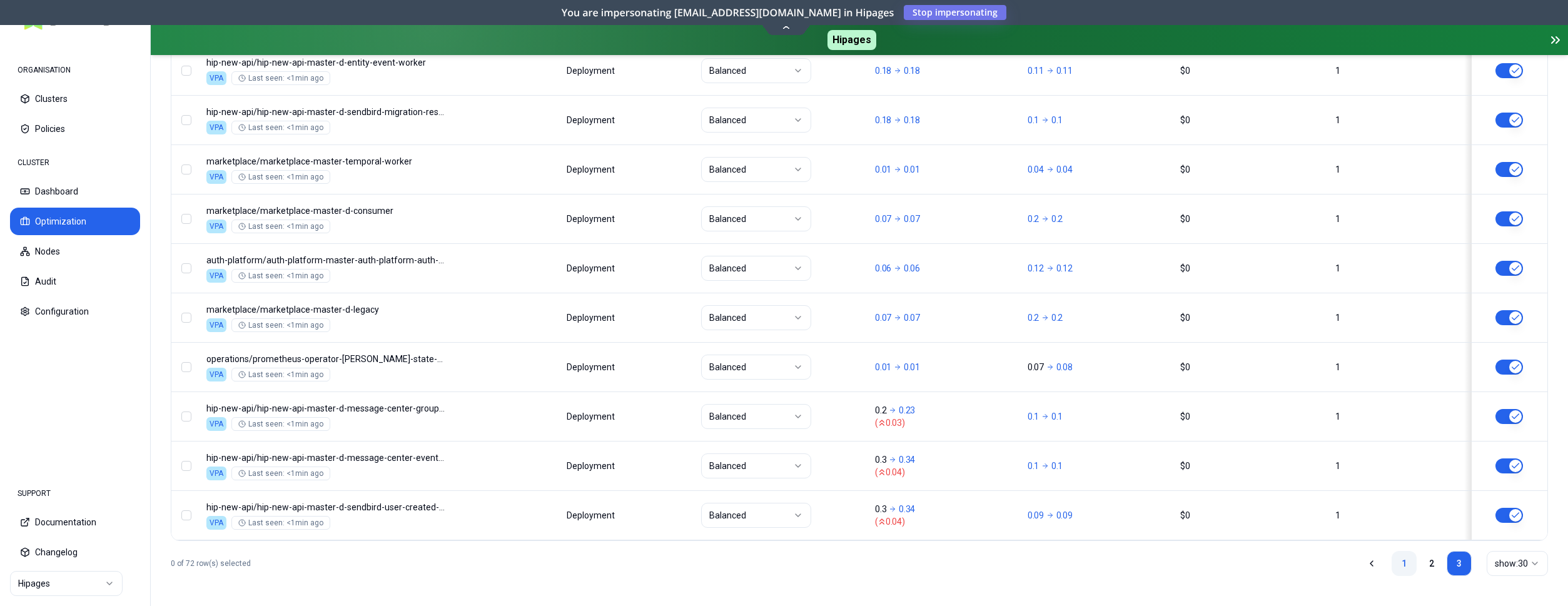
click at [1403, 560] on link "1" at bounding box center [1404, 564] width 25 height 25
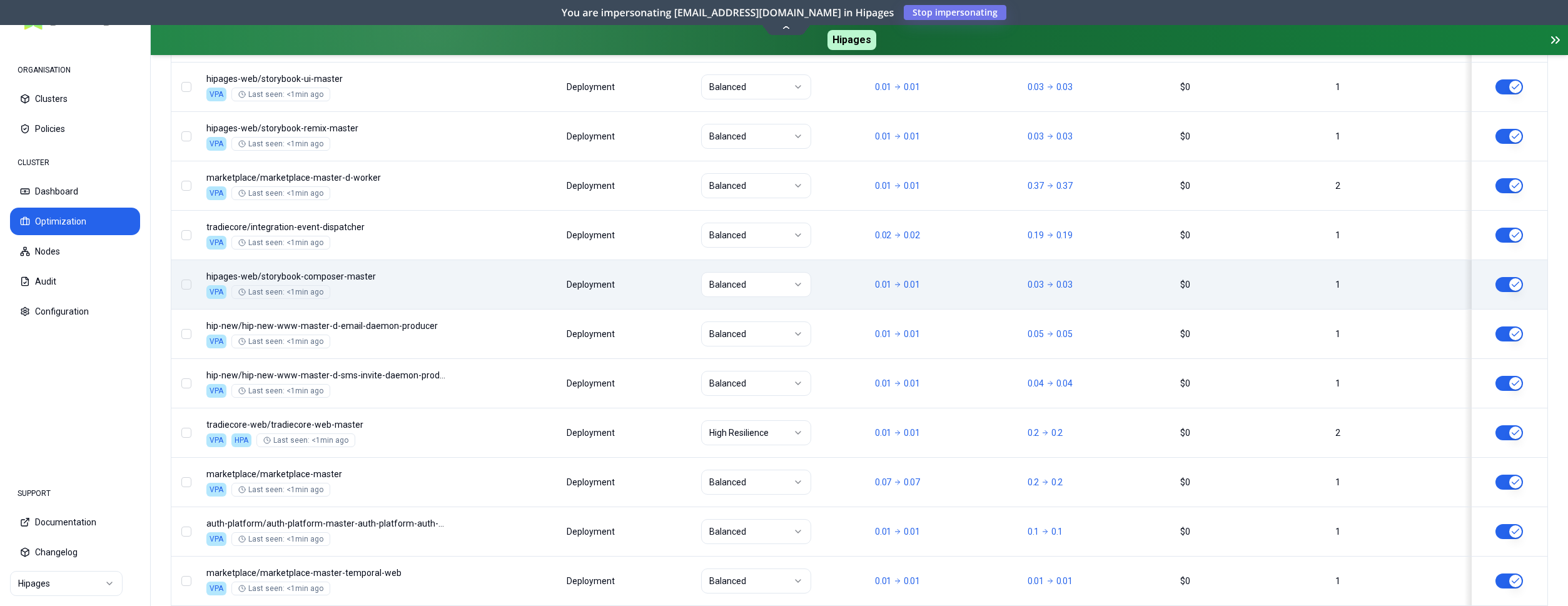
scroll to position [1566, 0]
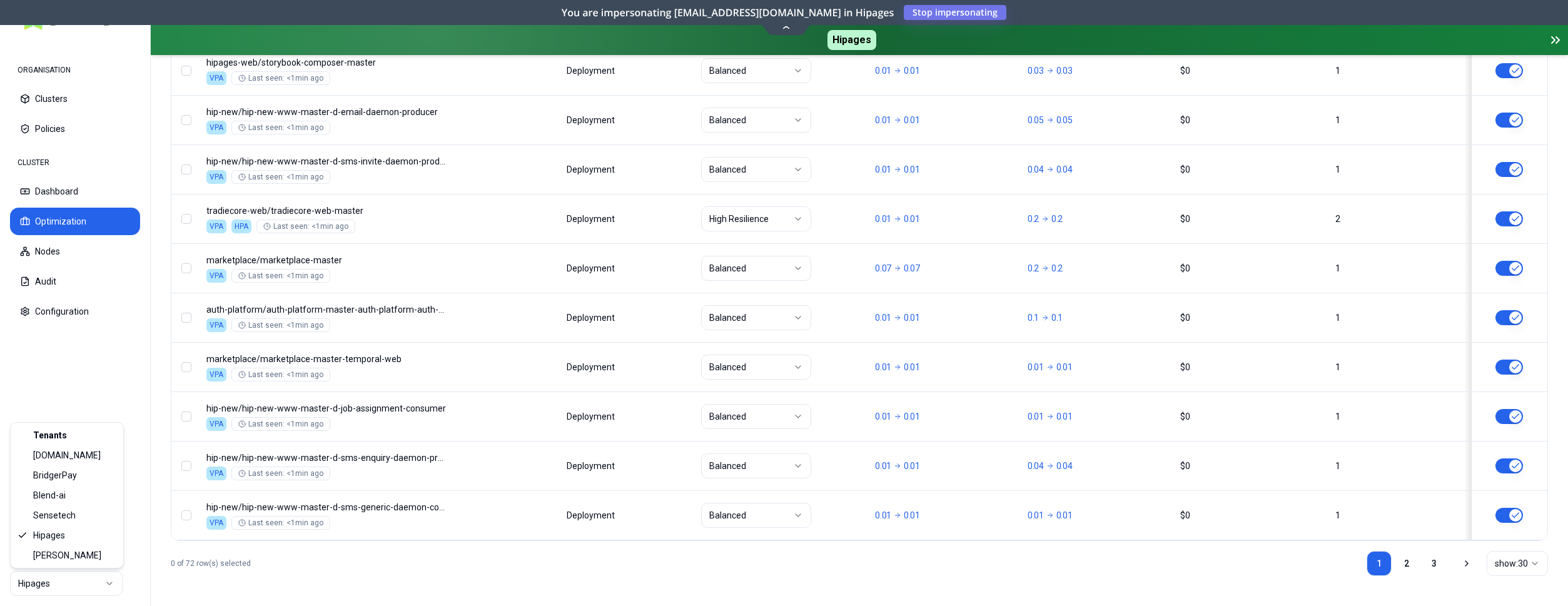
click at [76, 583] on html "ORGANISATION Clusters Policies CLUSTER Dashboard Optimization Nodes Audit Confi…" at bounding box center [784, 303] width 1568 height 606
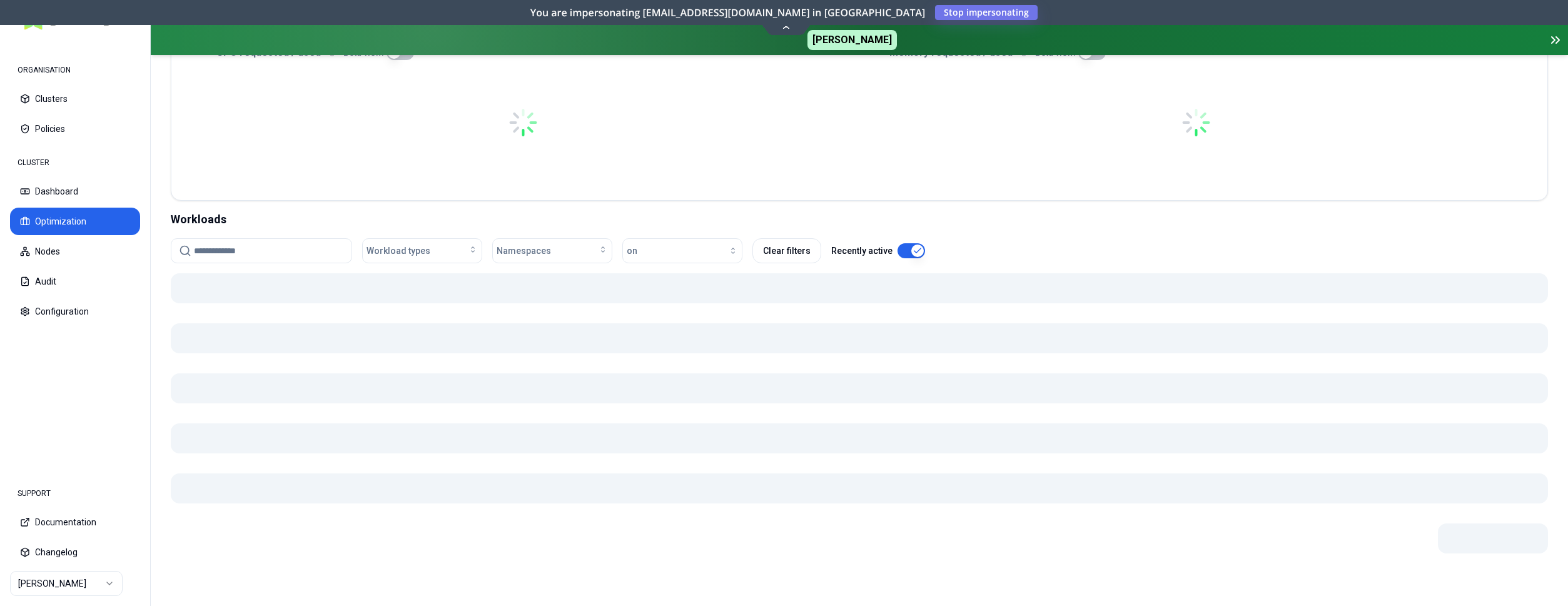
scroll to position [315, 0]
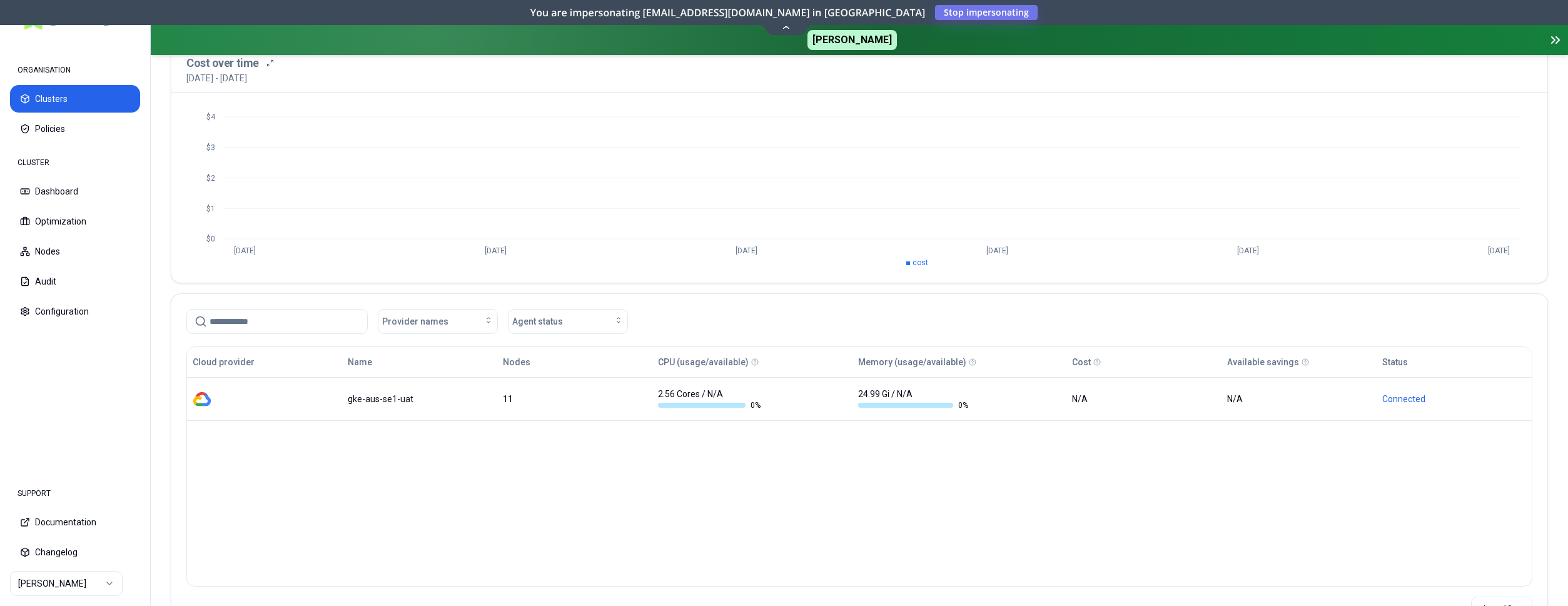
scroll to position [127, 0]
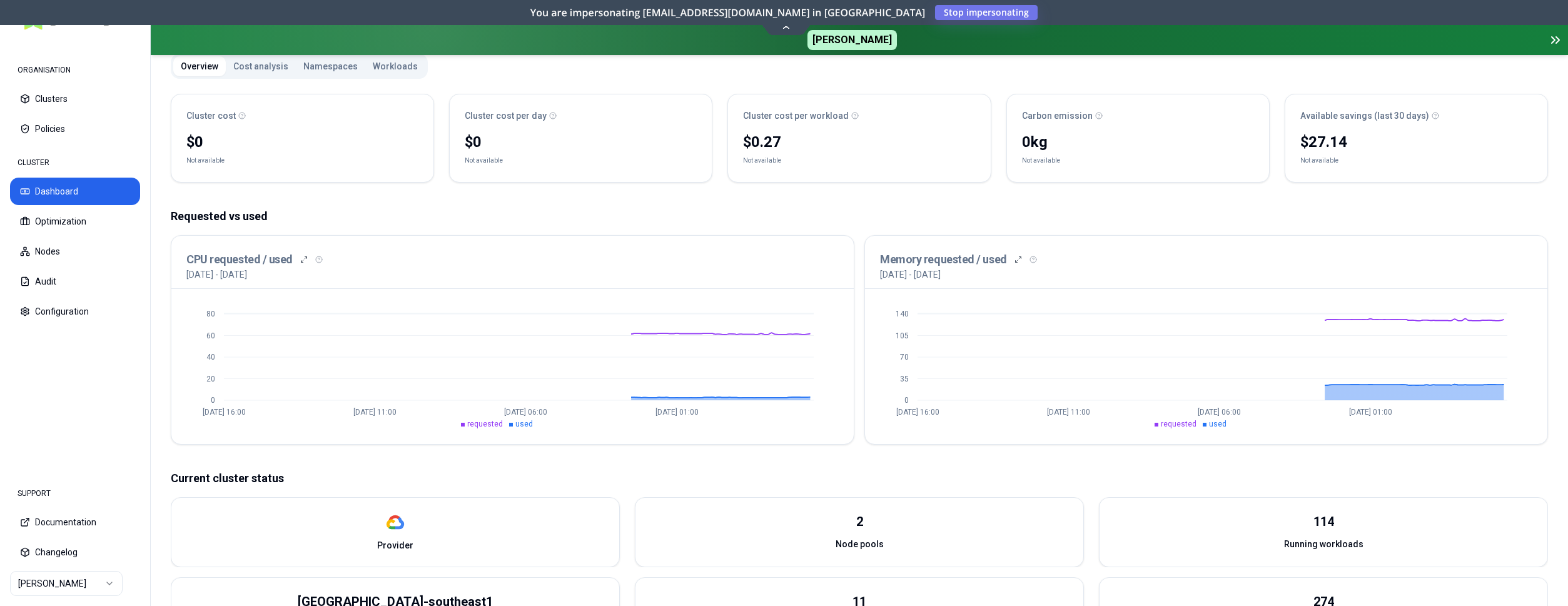
scroll to position [255, 0]
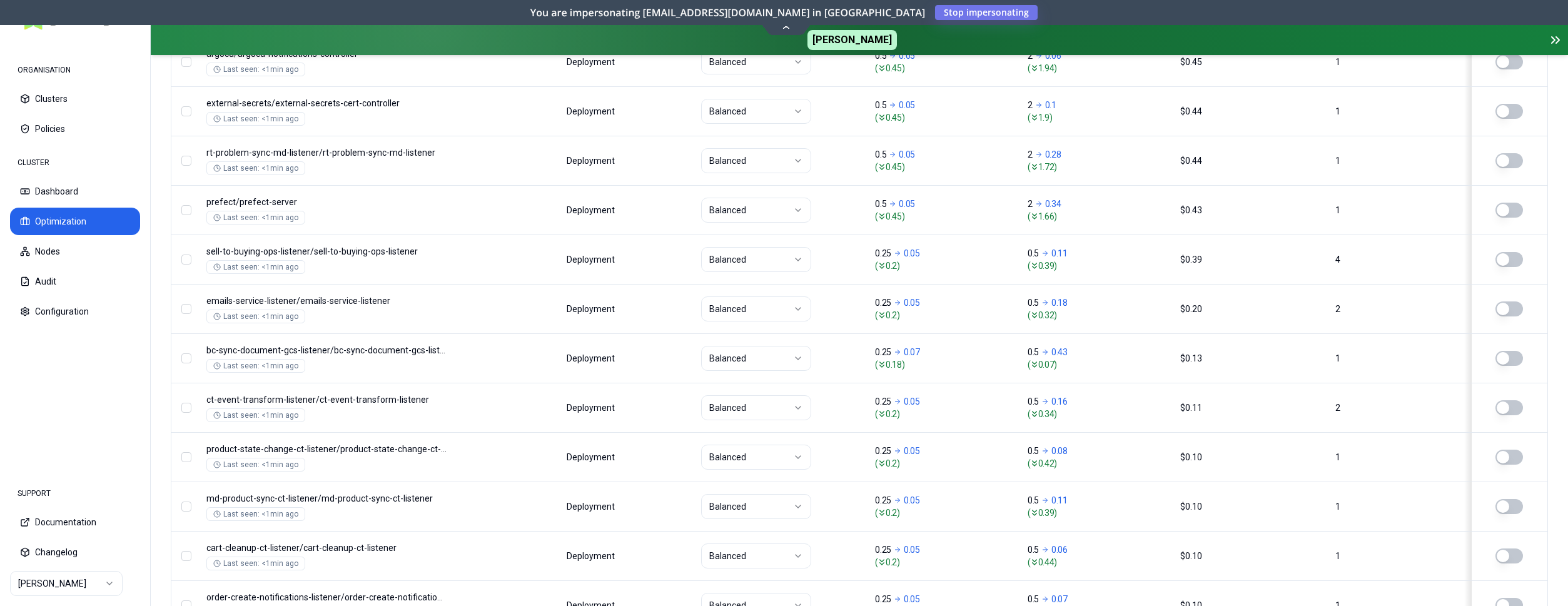
scroll to position [957, 0]
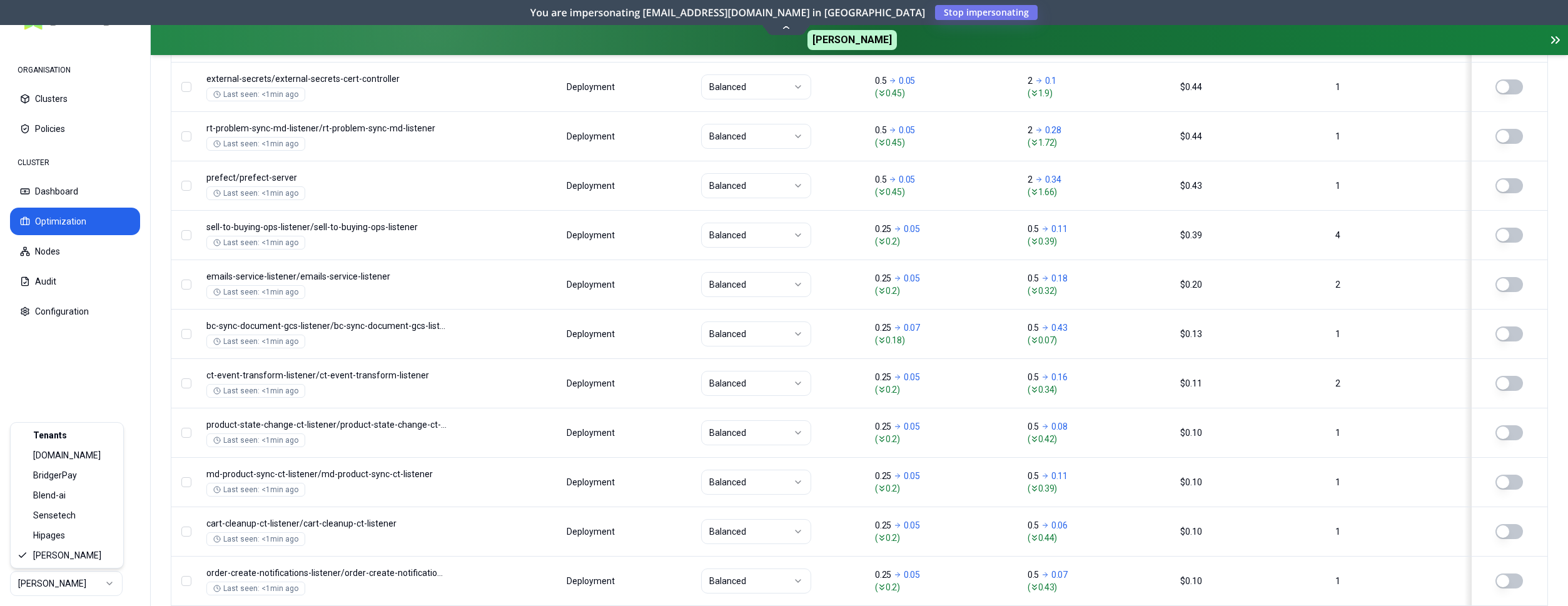
click at [102, 591] on html "ORGANISATION Clusters Policies CLUSTER Dashboard Optimization Nodes Audit Confi…" at bounding box center [784, 303] width 1568 height 606
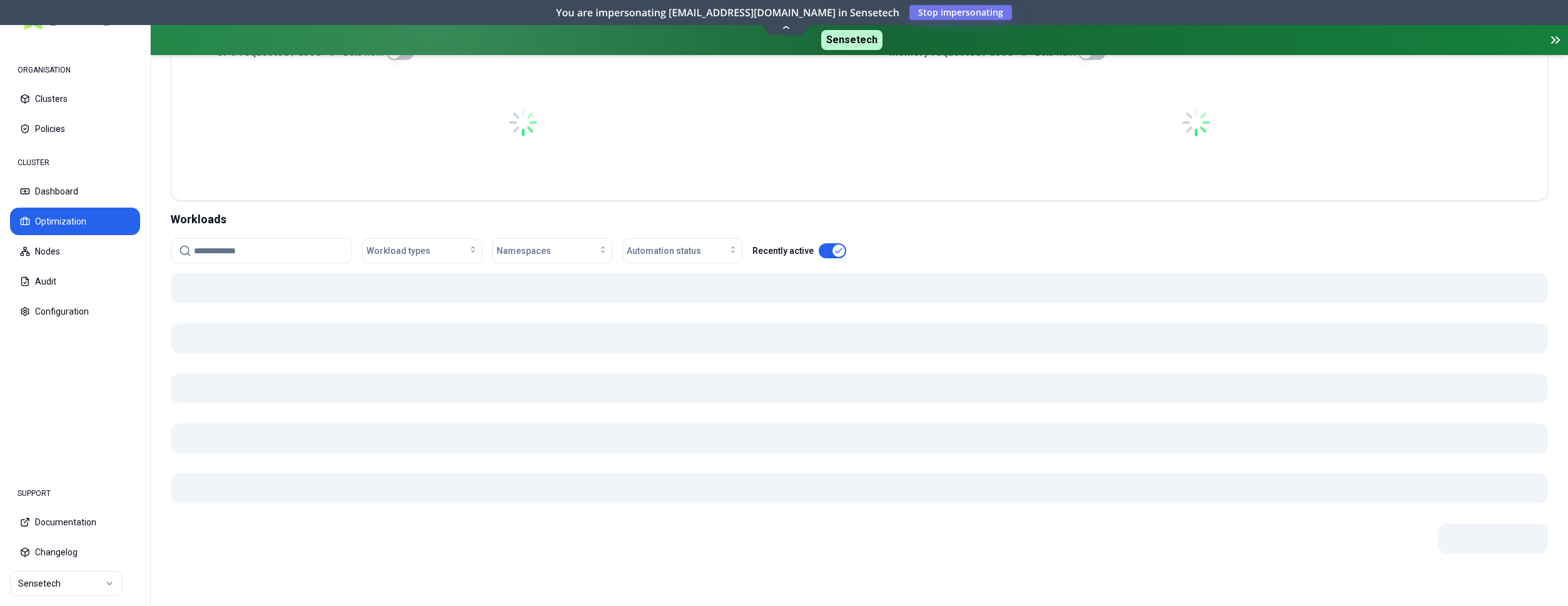
scroll to position [315, 0]
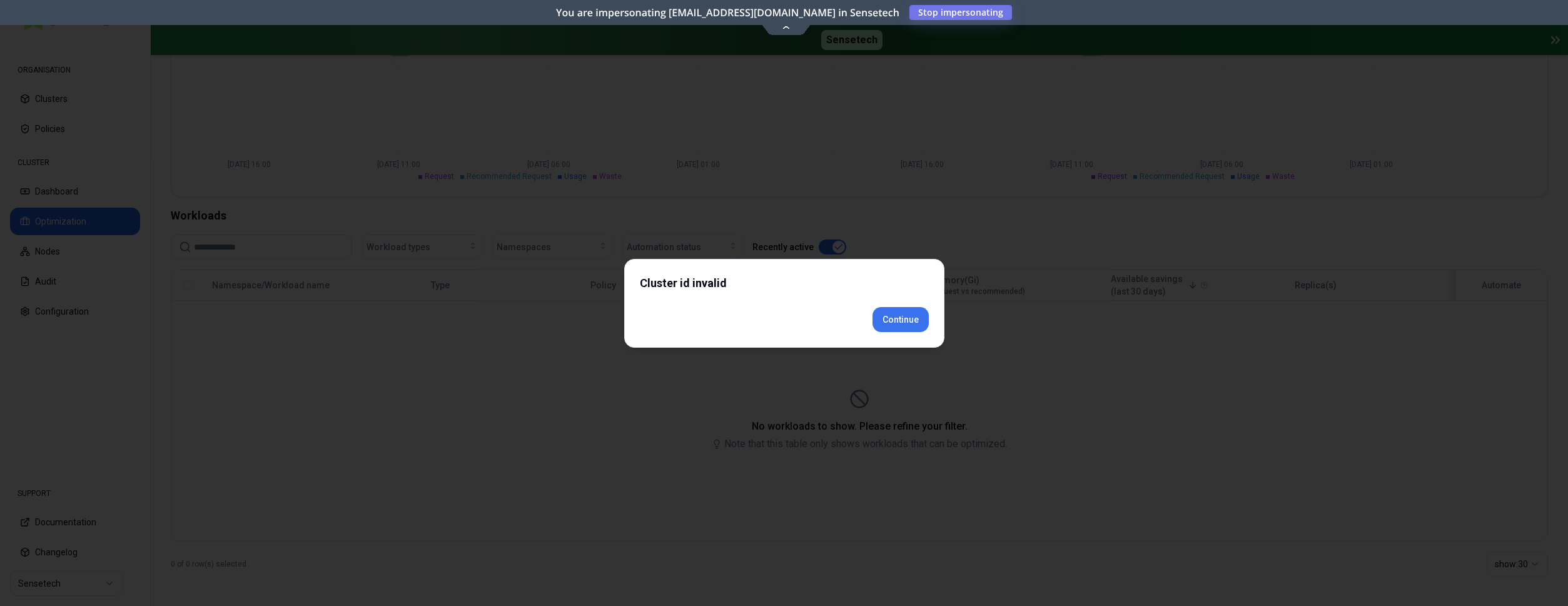
click at [920, 332] on div "Continue" at bounding box center [784, 320] width 289 height 25
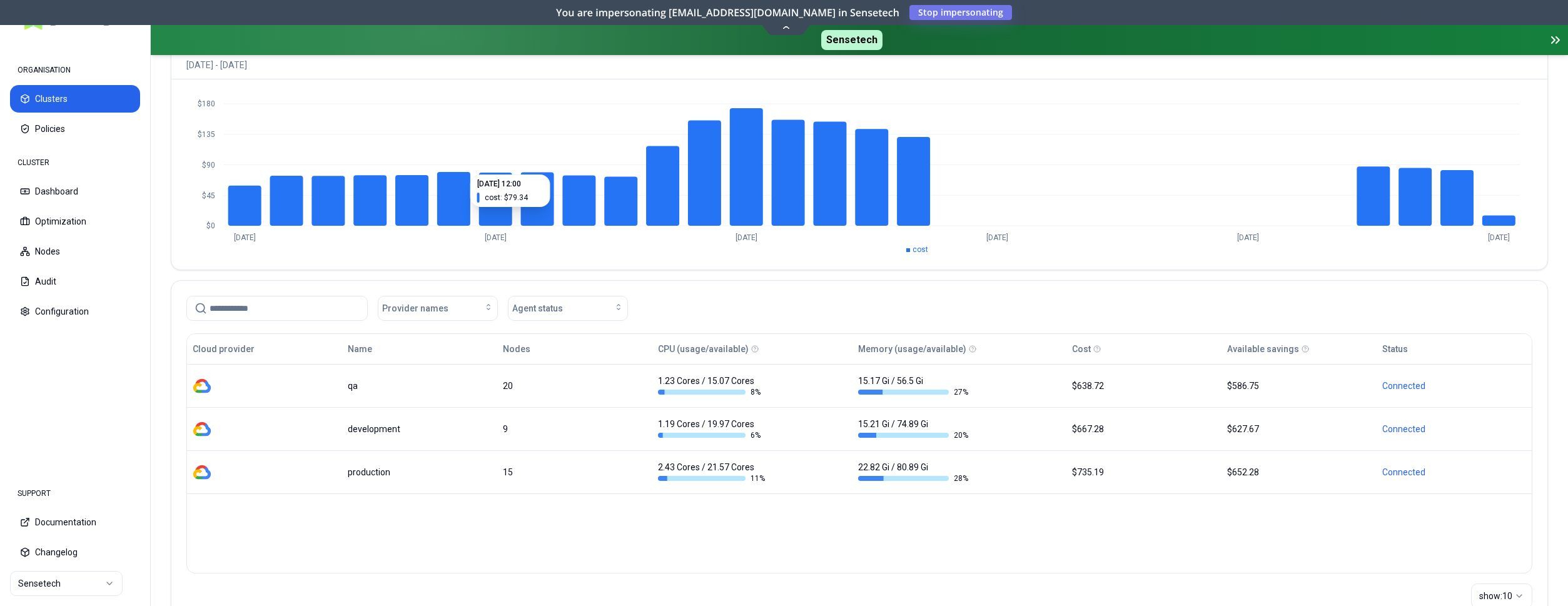
scroll to position [168, 0]
